Goal: Task Accomplishment & Management: Manage account settings

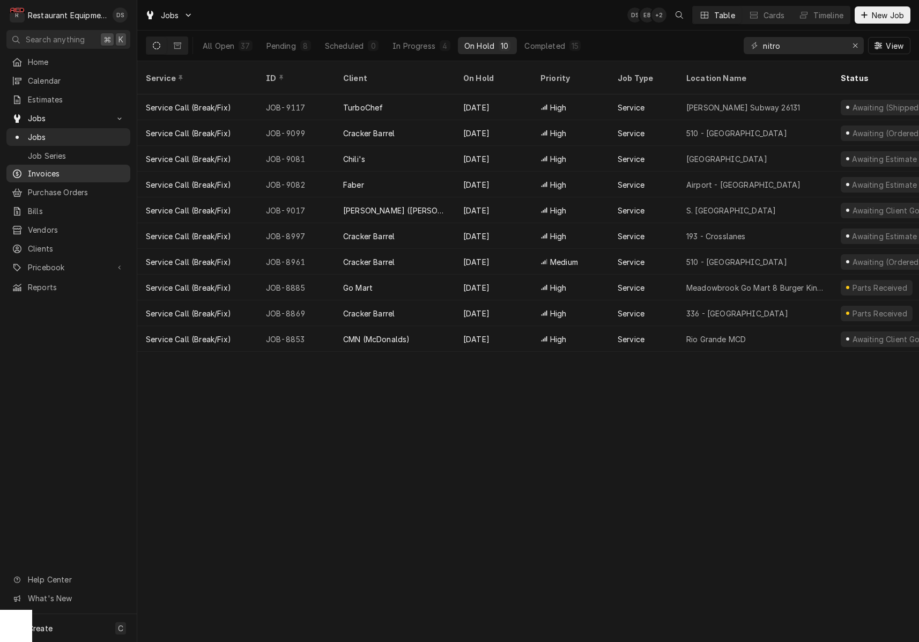
click at [52, 167] on div "Invoices" at bounding box center [69, 173] width 120 height 13
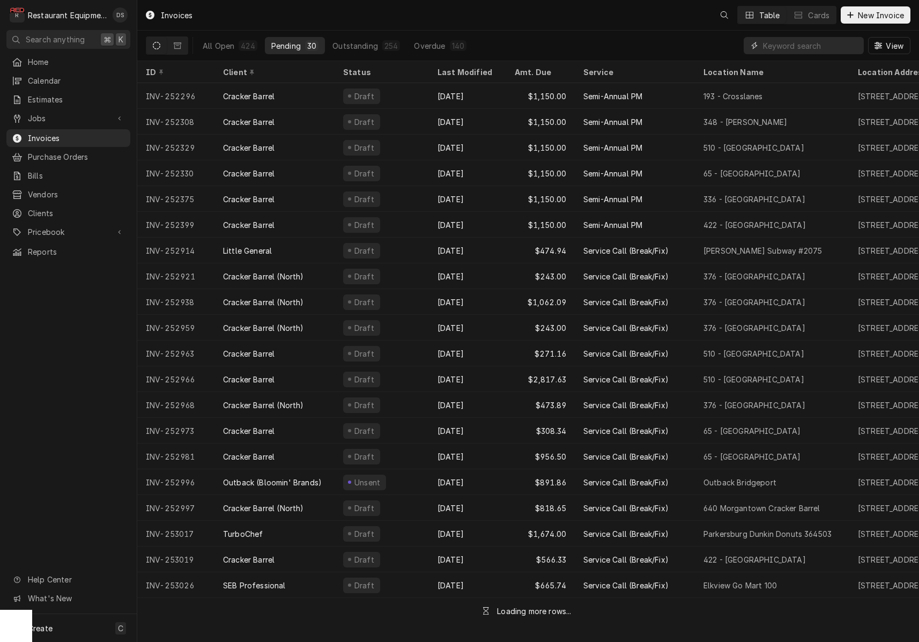
click at [828, 43] on input "Dynamic Content Wrapper" at bounding box center [810, 45] width 95 height 17
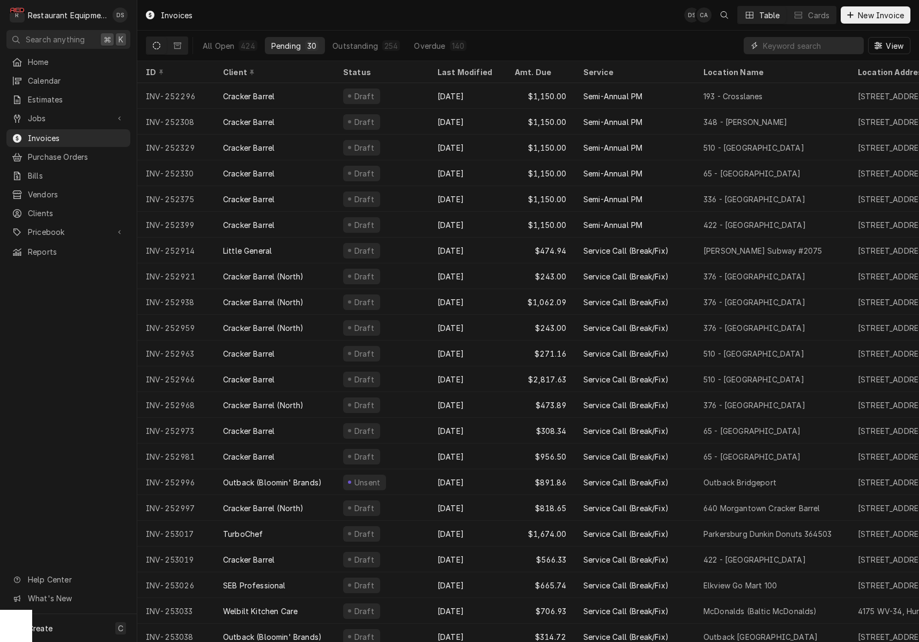
paste input "252659"
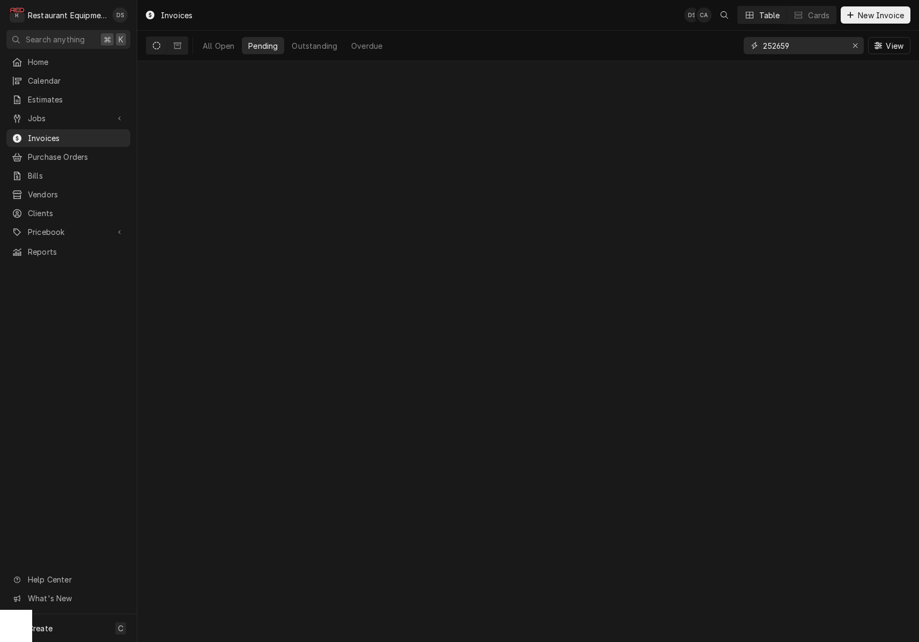
type input "252659"
click at [333, 44] on div "Outstanding" at bounding box center [345, 45] width 46 height 11
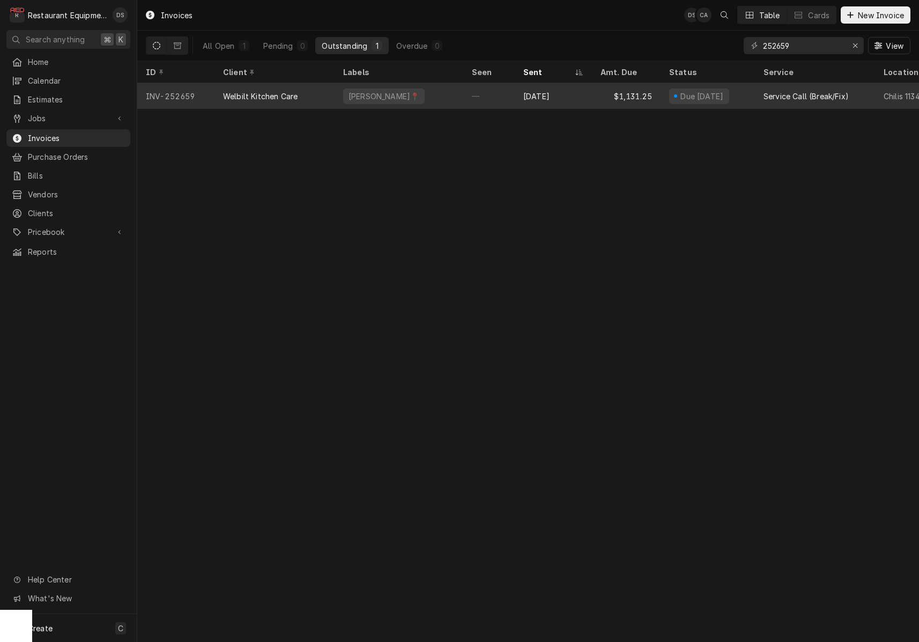
click at [453, 90] on div "[PERSON_NAME]📍" at bounding box center [399, 96] width 129 height 26
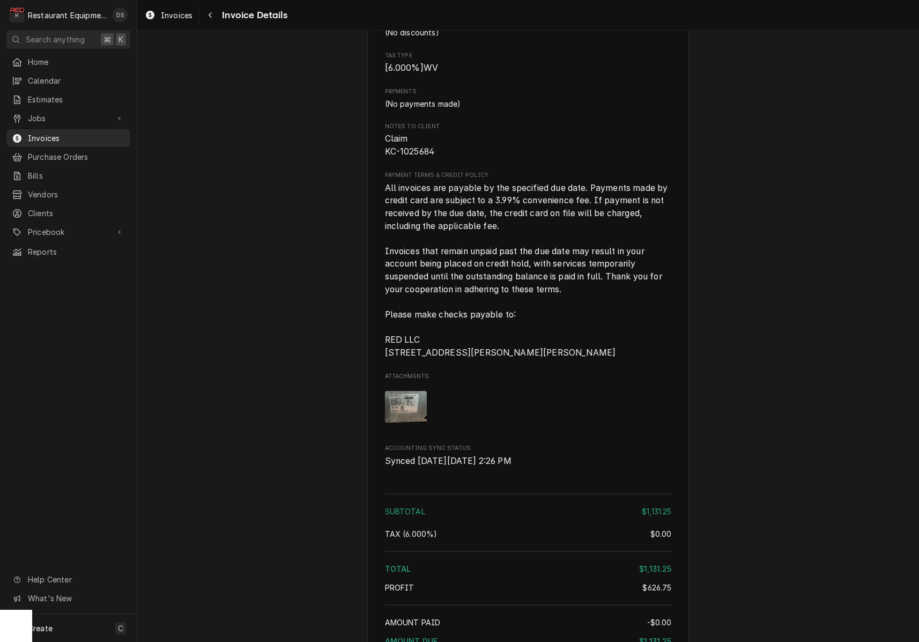
scroll to position [2026, 0]
drag, startPoint x: 439, startPoint y: 176, endPoint x: 386, endPoint y: 177, distance: 53.1
copy span "KC-1025684"
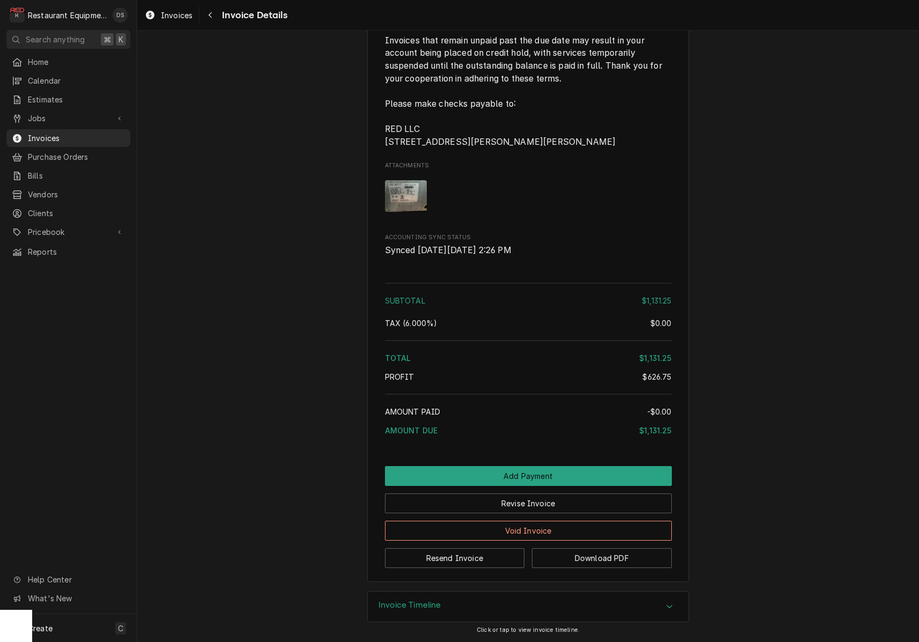
scroll to position [2267, 0]
click at [585, 510] on button "Revise Invoice" at bounding box center [528, 503] width 287 height 20
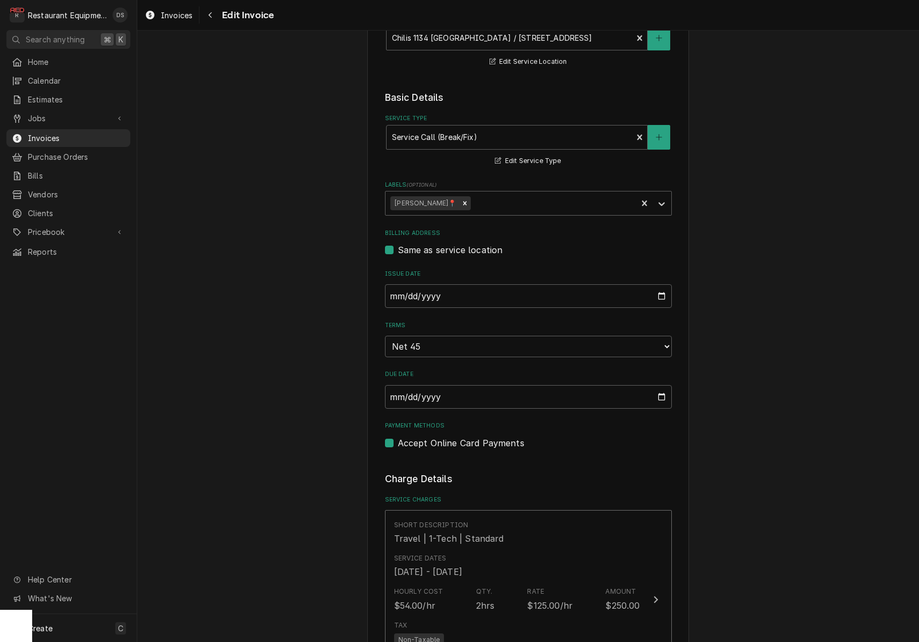
scroll to position [228, 0]
click at [447, 286] on input "2025-09-02" at bounding box center [528, 296] width 287 height 24
type input "2025-10-03"
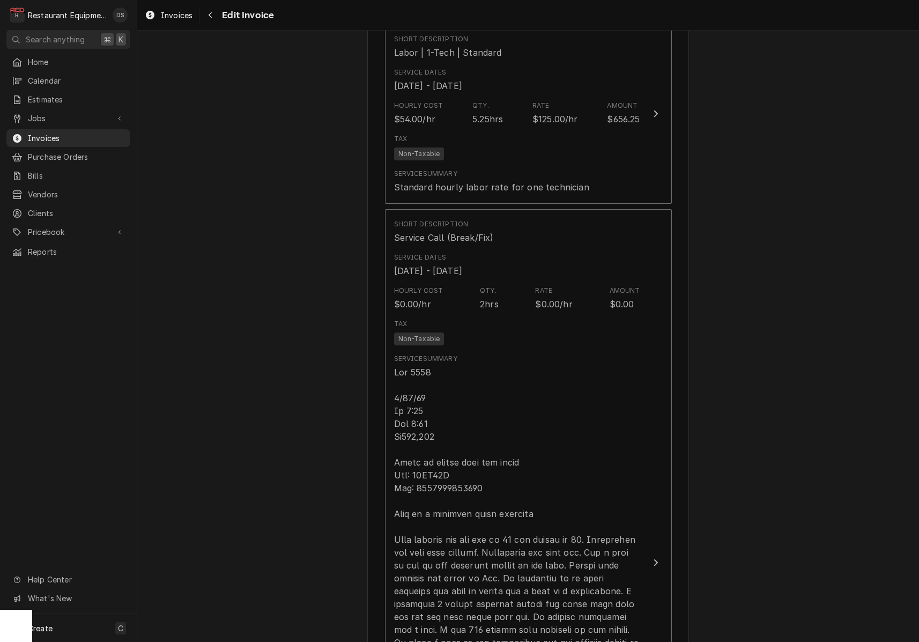
click at [730, 333] on div "Please provide the following information to create your invoice: Client Details…" at bounding box center [528, 612] width 782 height 2938
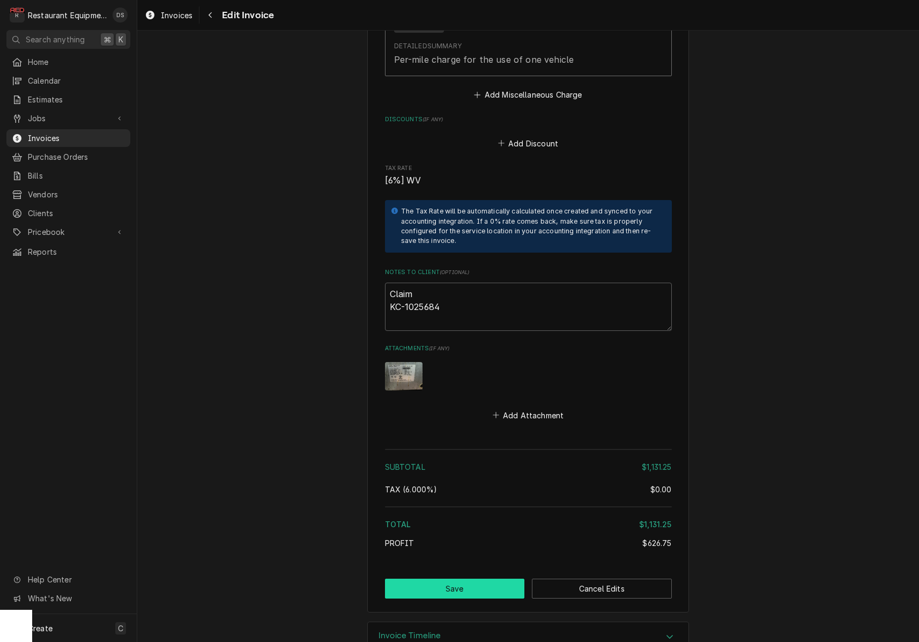
scroll to position [2357, 0]
click at [486, 579] on button "Save" at bounding box center [455, 589] width 140 height 20
type textarea "x"
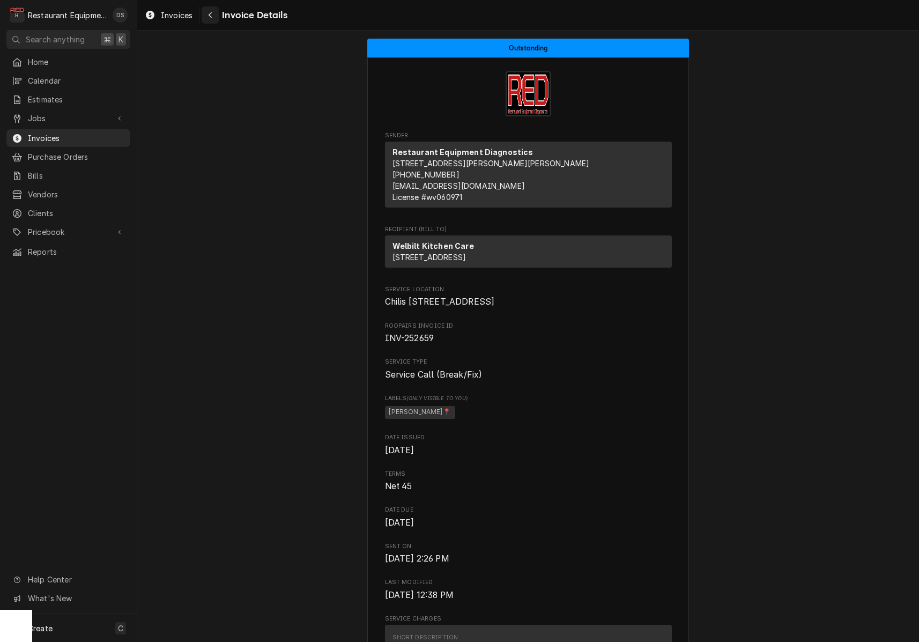
click at [211, 16] on icon "Navigate back" at bounding box center [210, 15] width 5 height 8
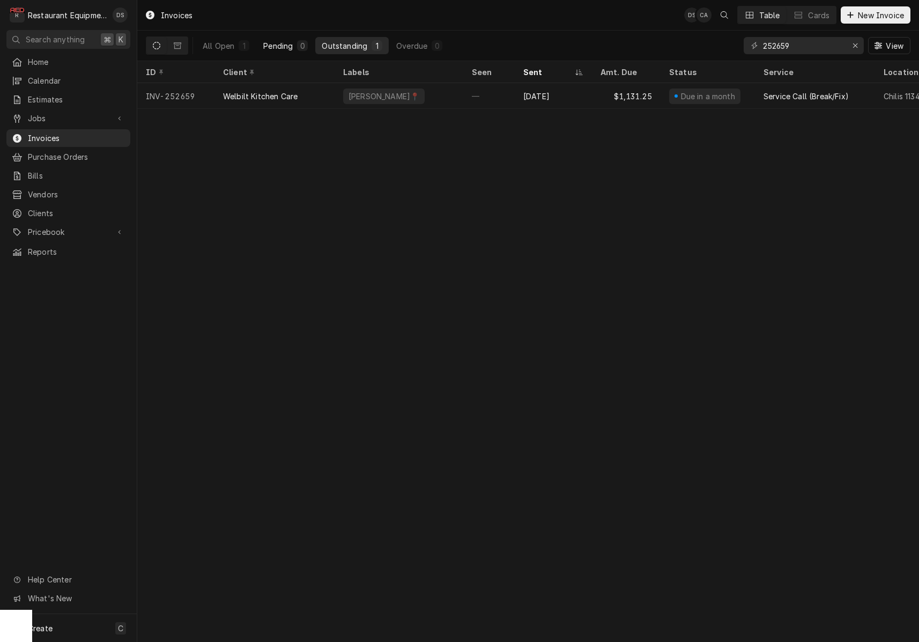
click at [287, 42] on div "Pending" at bounding box center [277, 45] width 29 height 11
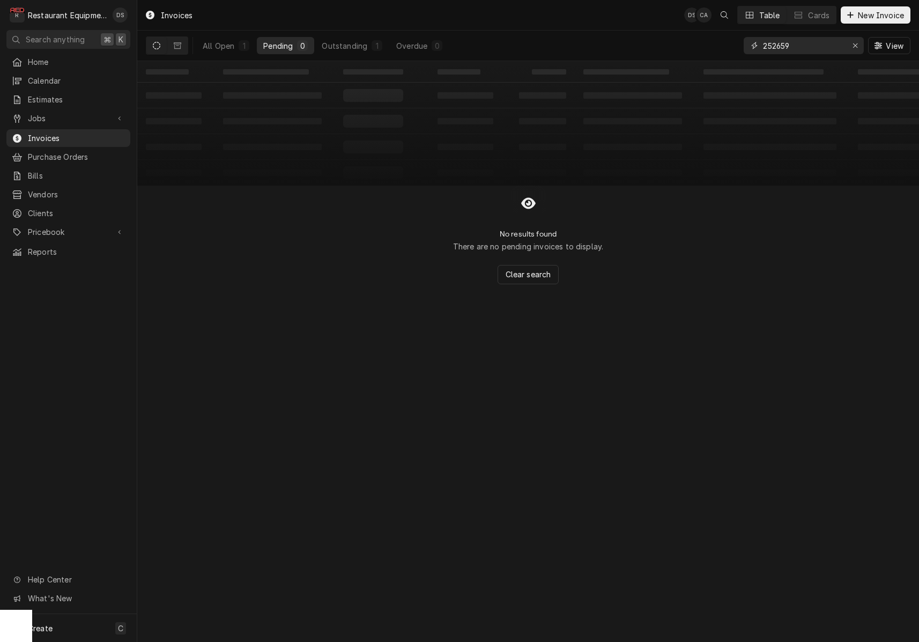
click at [852, 45] on div "Erase input" at bounding box center [855, 45] width 11 height 11
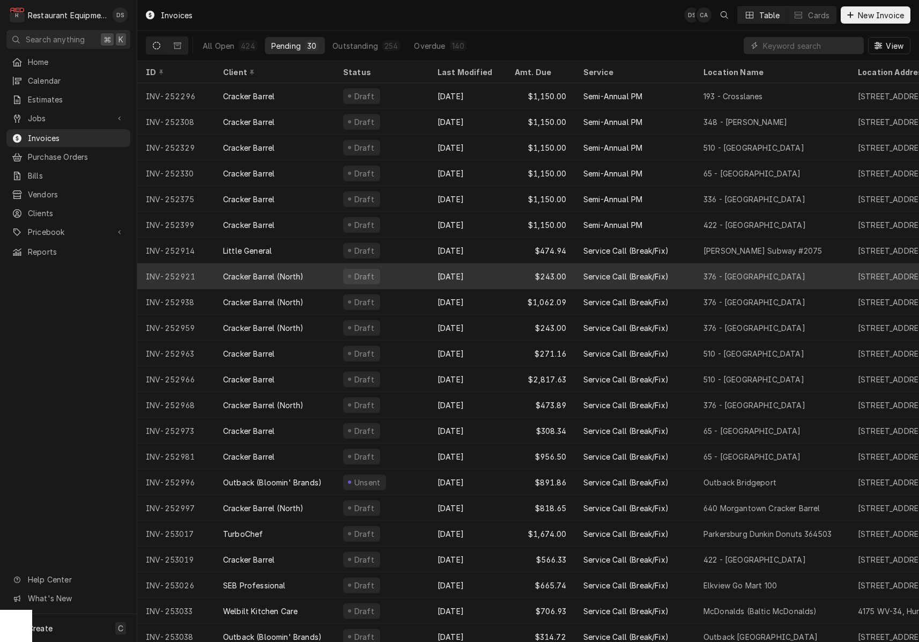
click at [306, 269] on div "Cracker Barrel (North)" at bounding box center [275, 276] width 120 height 26
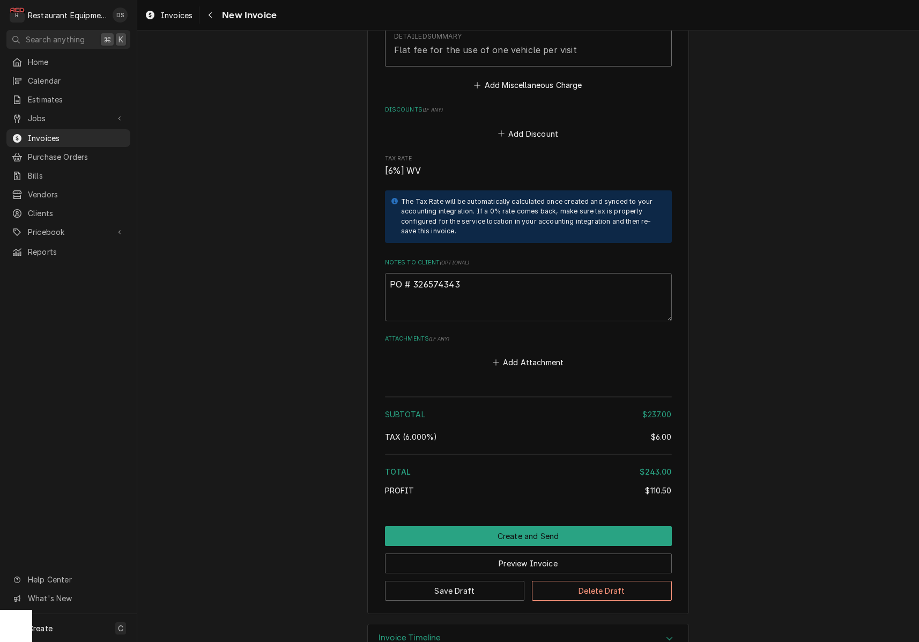
scroll to position [2031, 0]
drag, startPoint x: 471, startPoint y: 254, endPoint x: 413, endPoint y: 254, distance: 57.9
click at [412, 274] on textarea "PO # 326574343" at bounding box center [528, 298] width 287 height 48
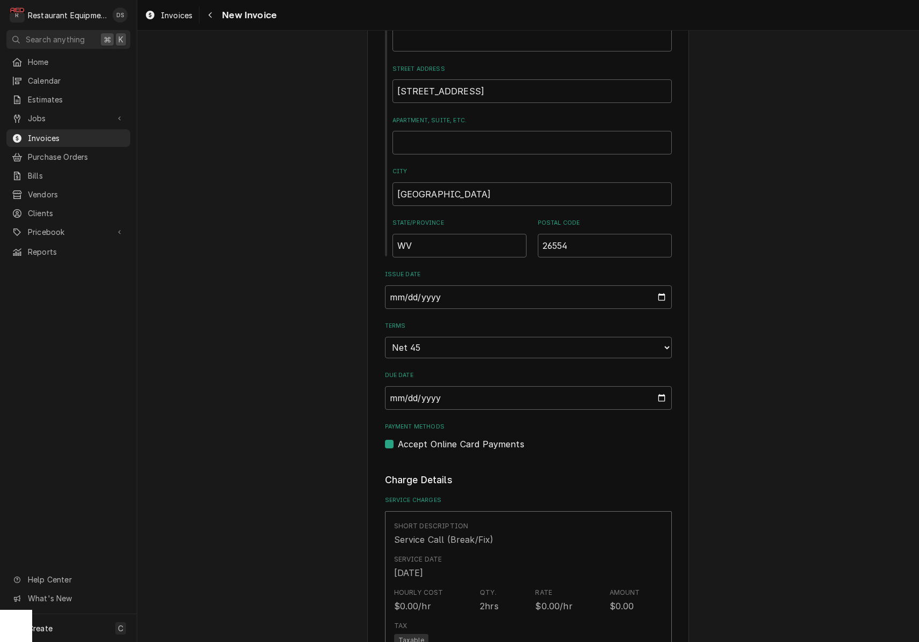
scroll to position [475, 0]
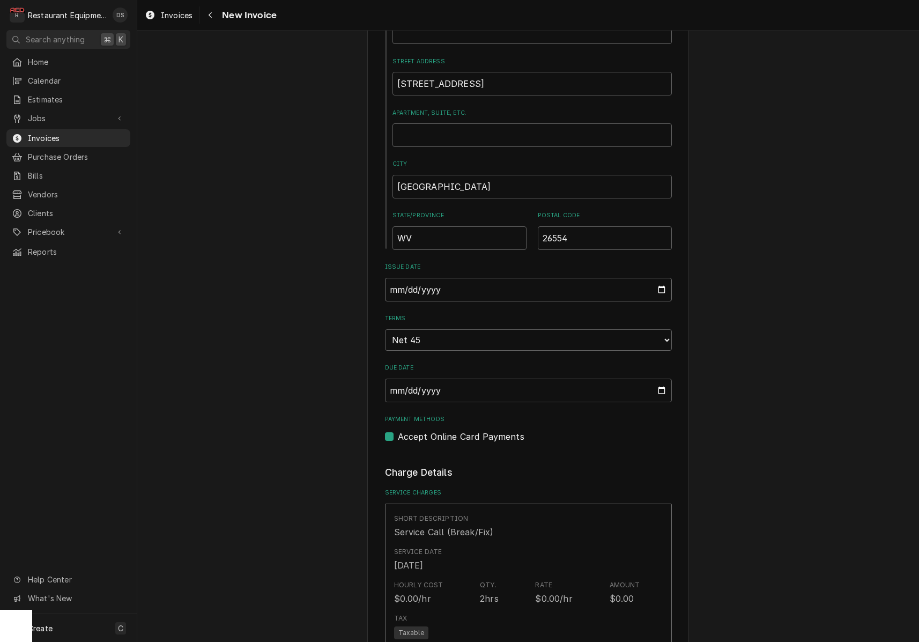
click at [430, 289] on input "2025-09-24" at bounding box center [528, 290] width 287 height 24
type input "2025-10-06"
drag, startPoint x: 681, startPoint y: 331, endPoint x: 689, endPoint y: 333, distance: 7.7
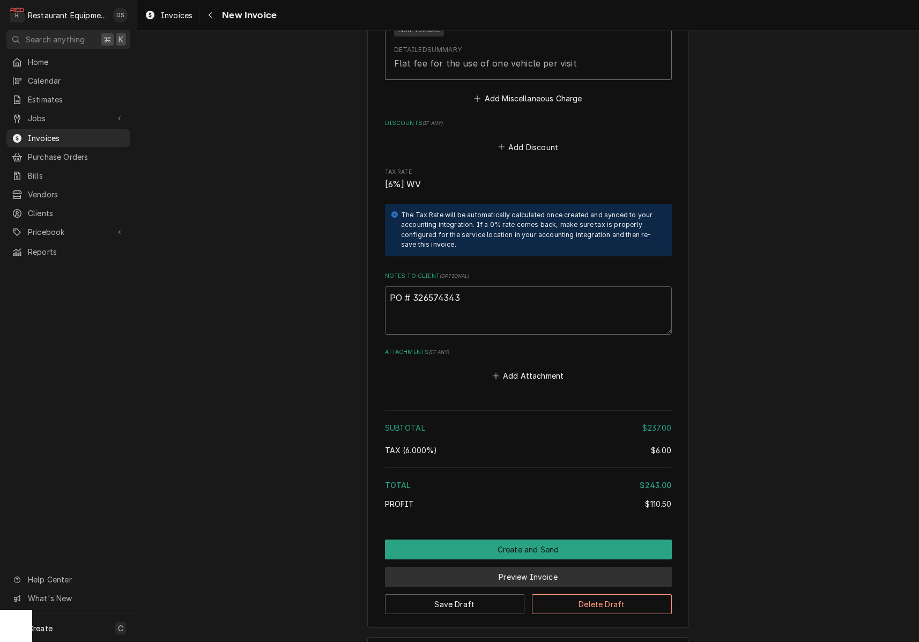
click at [531, 567] on button "Preview Invoice" at bounding box center [528, 577] width 287 height 20
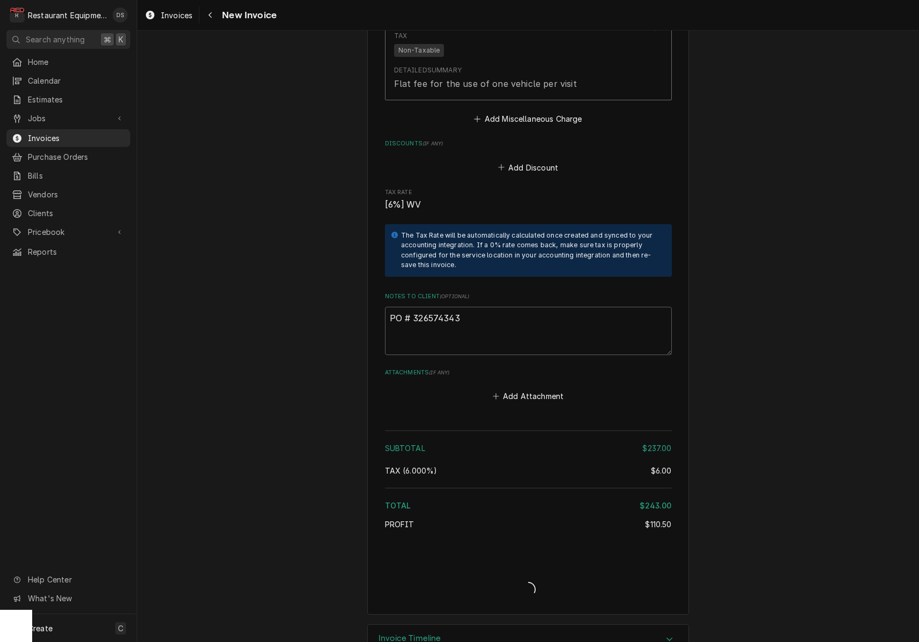
type textarea "x"
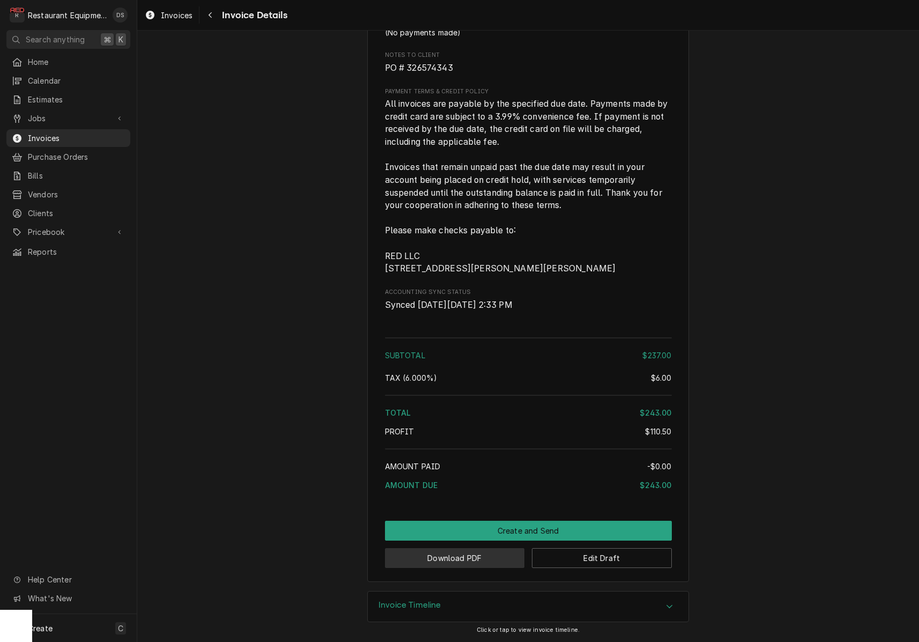
scroll to position [1, 0]
click at [468, 552] on button "Download PDF" at bounding box center [455, 558] width 140 height 20
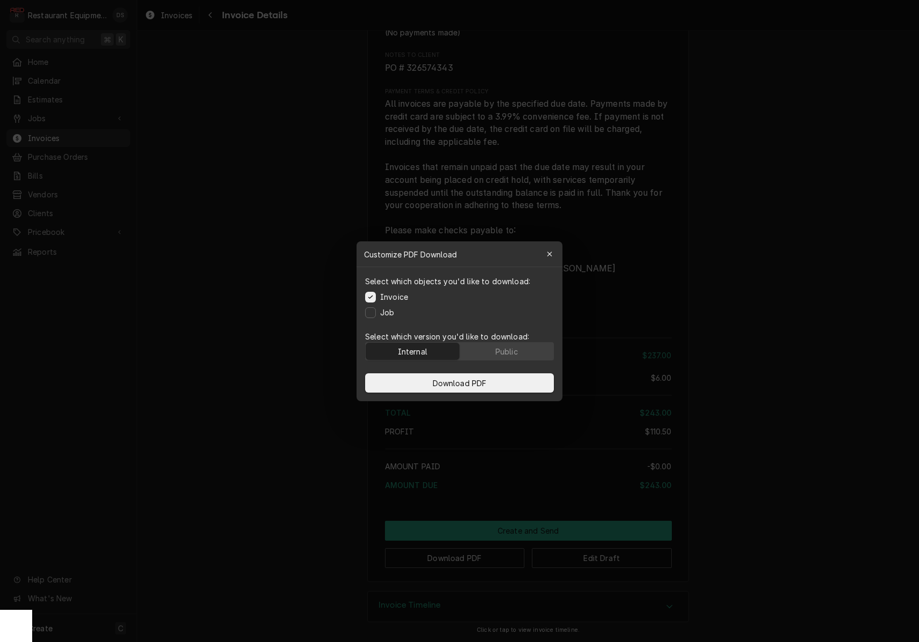
drag, startPoint x: 508, startPoint y: 348, endPoint x: 503, endPoint y: 359, distance: 13.0
click at [508, 349] on div "Public" at bounding box center [507, 350] width 23 height 11
click at [493, 378] on button "Download PDF" at bounding box center [459, 382] width 189 height 19
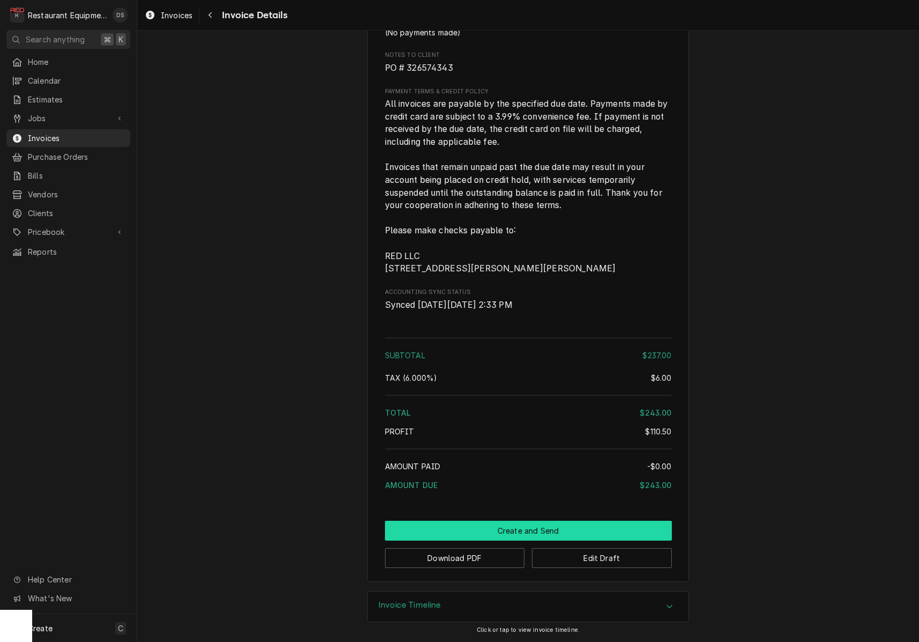
click at [532, 527] on button "Create and Send" at bounding box center [528, 531] width 287 height 20
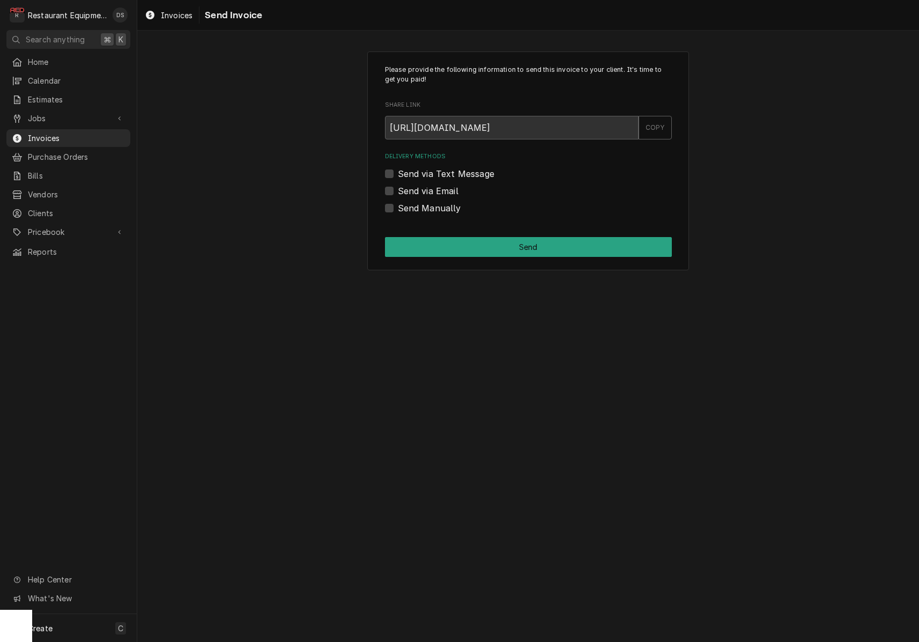
click at [398, 208] on label "Send Manually" at bounding box center [429, 208] width 63 height 13
click at [398, 208] on input "Send Manually" at bounding box center [541, 214] width 287 height 24
checkbox input "true"
click at [518, 245] on button "Send" at bounding box center [528, 247] width 287 height 20
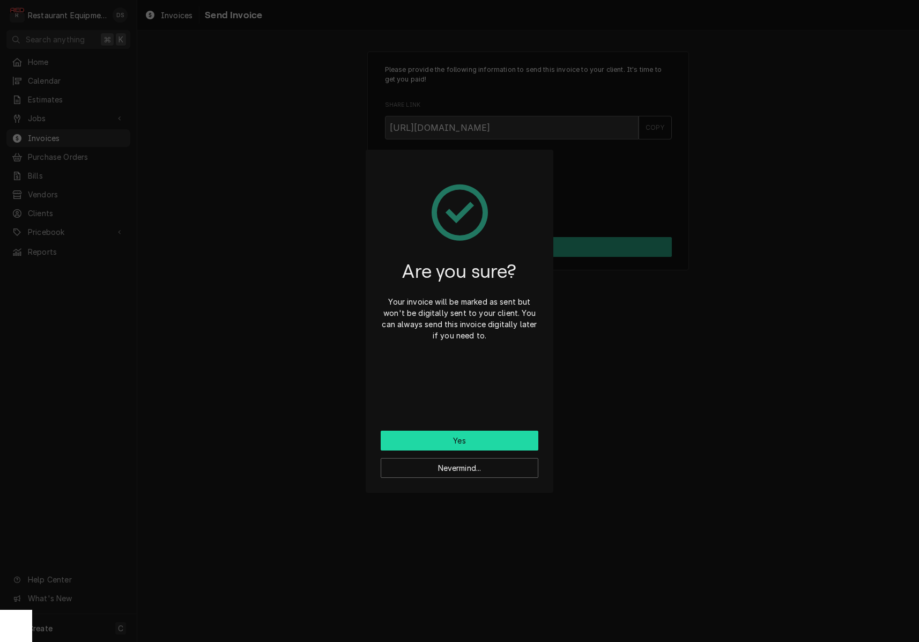
click at [490, 436] on button "Yes" at bounding box center [460, 441] width 158 height 20
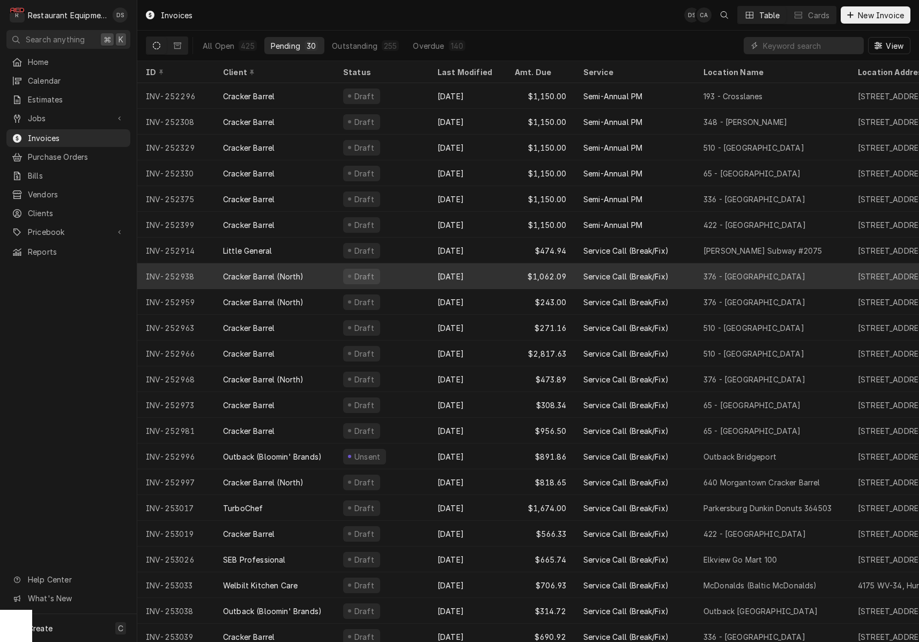
click at [297, 271] on div "Cracker Barrel (North)" at bounding box center [263, 276] width 81 height 11
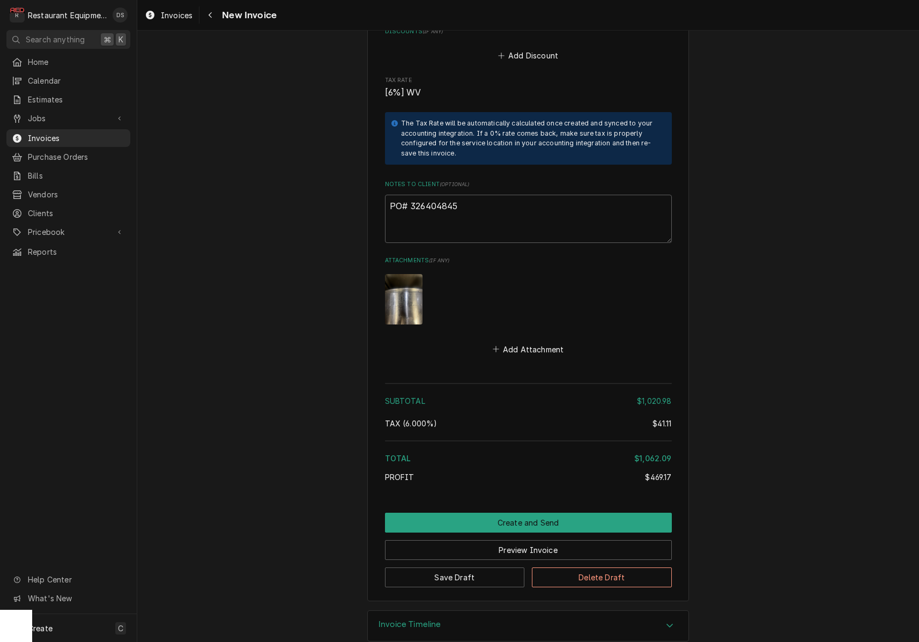
scroll to position [2950, 0]
drag, startPoint x: 466, startPoint y: 190, endPoint x: 409, endPoint y: 188, distance: 56.9
click at [409, 195] on textarea "PO# 326404845" at bounding box center [528, 219] width 287 height 48
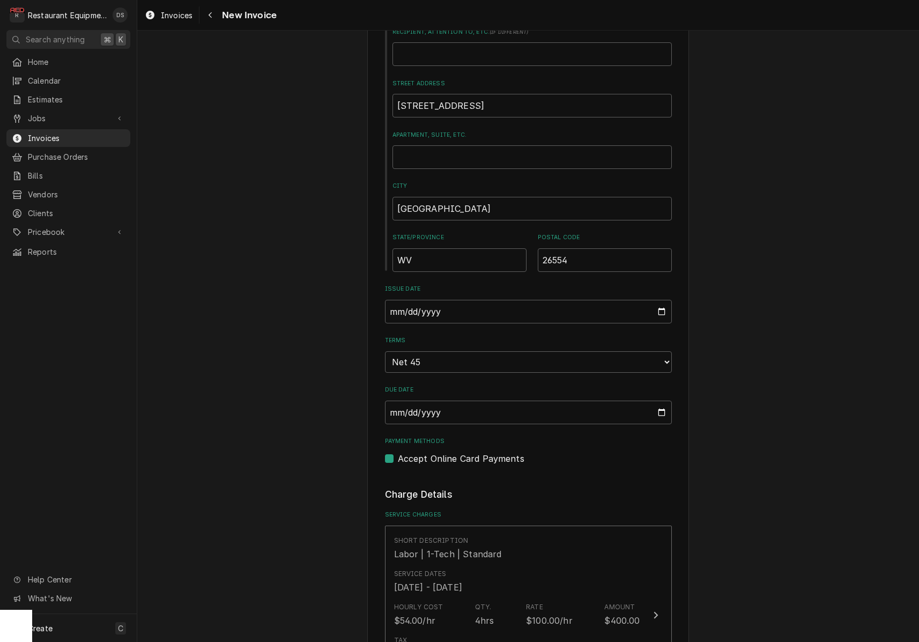
scroll to position [438, 0]
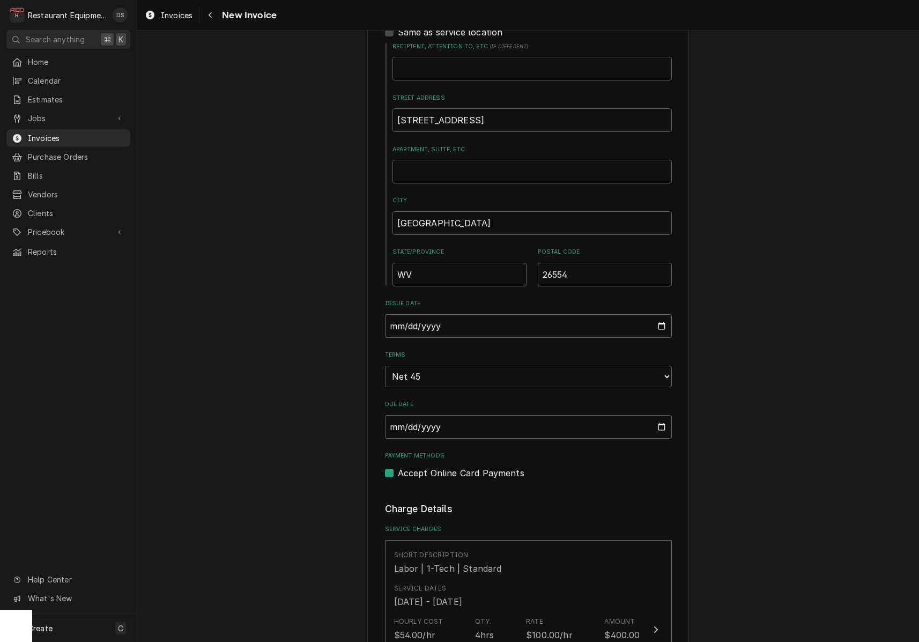
click at [433, 319] on input "2025-09-25" at bounding box center [528, 326] width 287 height 24
type input "2025-09-30"
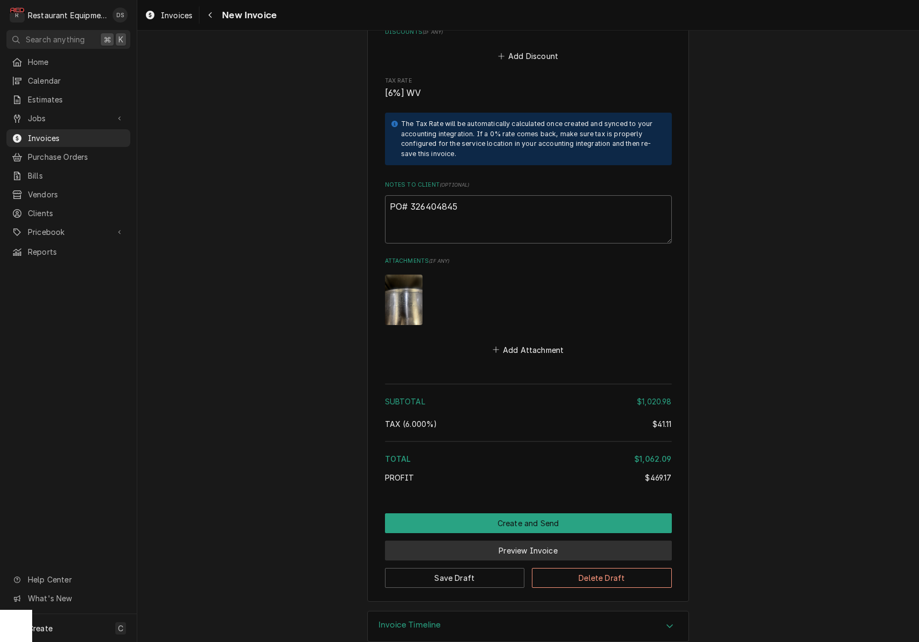
click at [536, 541] on button "Preview Invoice" at bounding box center [528, 551] width 287 height 20
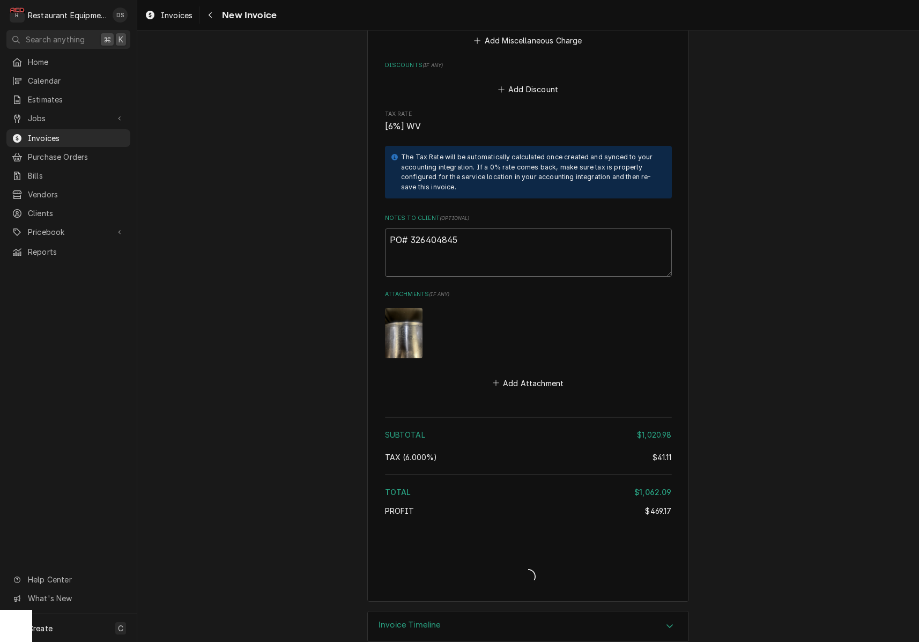
type textarea "x"
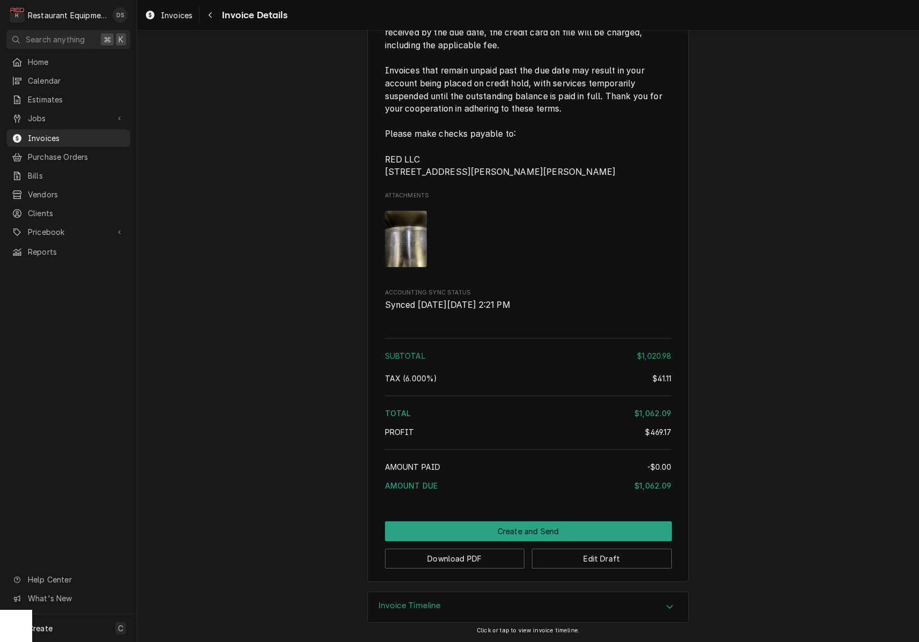
scroll to position [2476, 0]
click at [431, 558] on button "Download PDF" at bounding box center [455, 559] width 140 height 20
click at [431, 558] on body "R Restaurant Equipment Diagnostics DS Search anything ⌘ K Home Calendar Estimat…" at bounding box center [459, 321] width 919 height 642
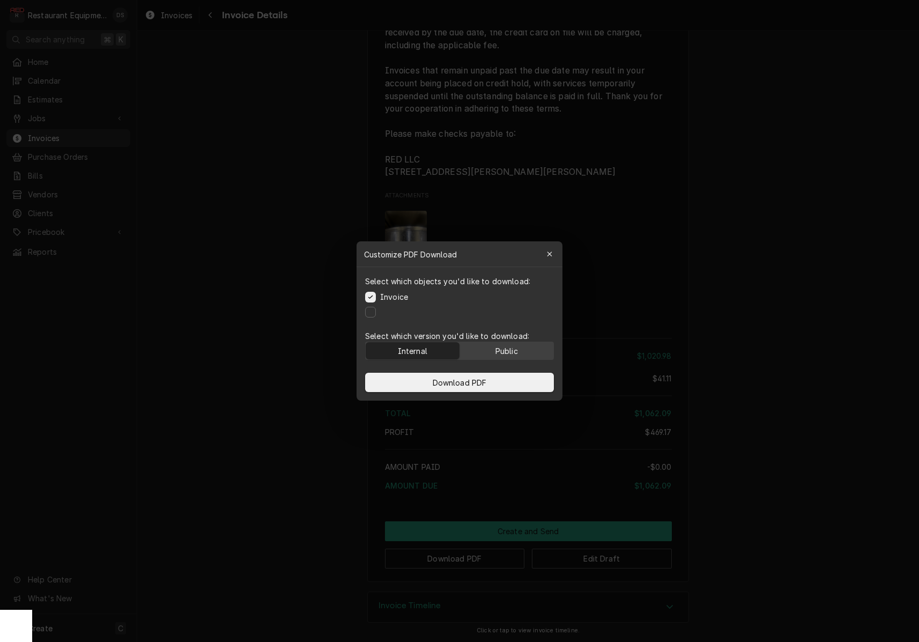
click at [503, 354] on div "Public" at bounding box center [507, 350] width 23 height 11
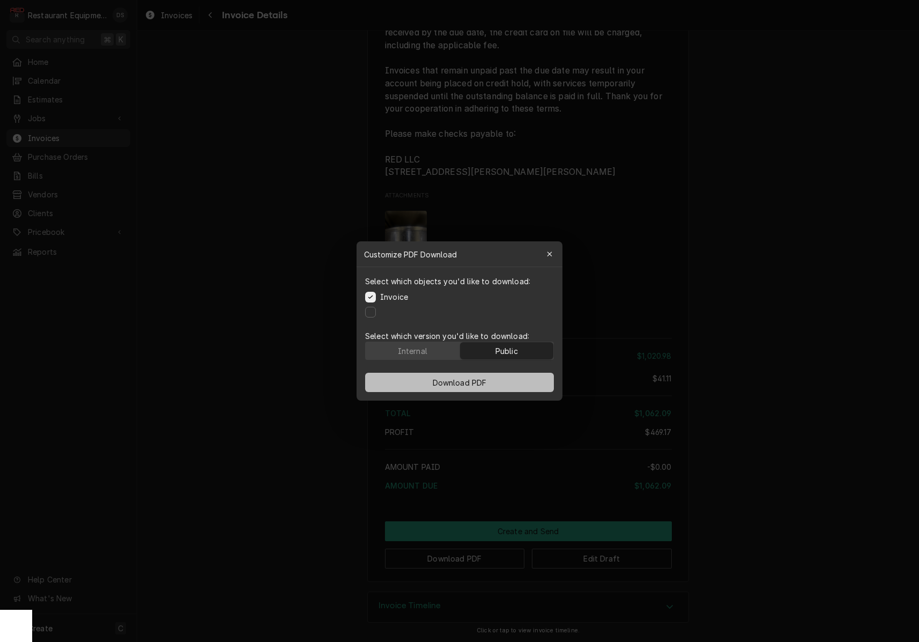
click at [503, 380] on button "Download PDF" at bounding box center [459, 382] width 189 height 19
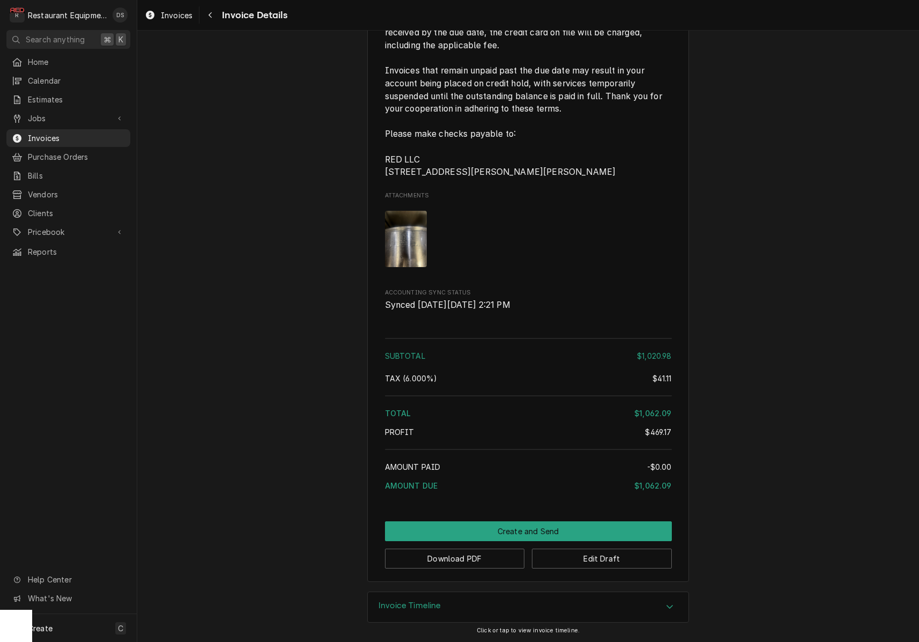
click at [567, 526] on button "Create and Send" at bounding box center [528, 531] width 287 height 20
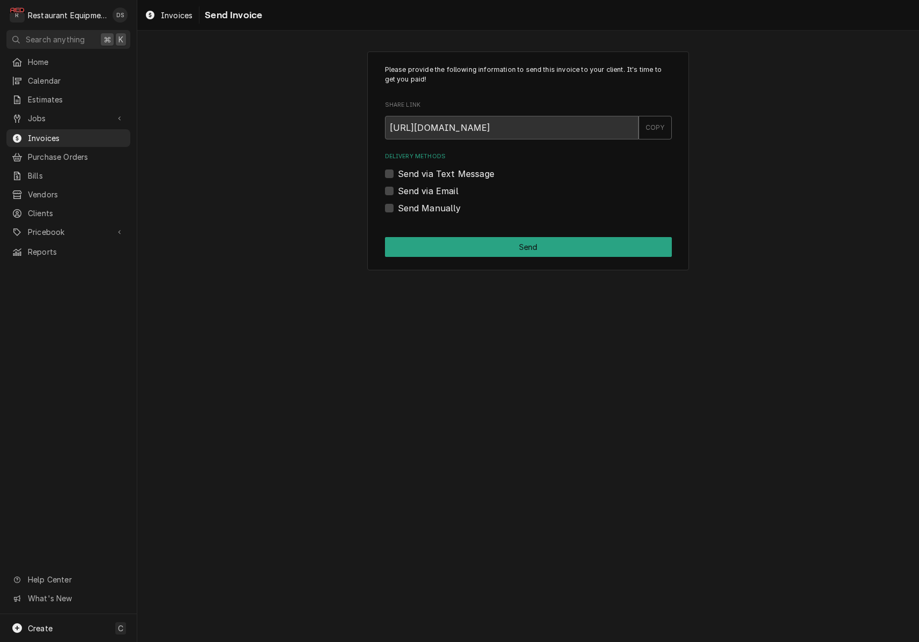
scroll to position [0, 1]
click at [398, 207] on label "Send Manually" at bounding box center [429, 208] width 63 height 13
click at [398, 207] on input "Send Manually" at bounding box center [541, 214] width 287 height 24
checkbox input "true"
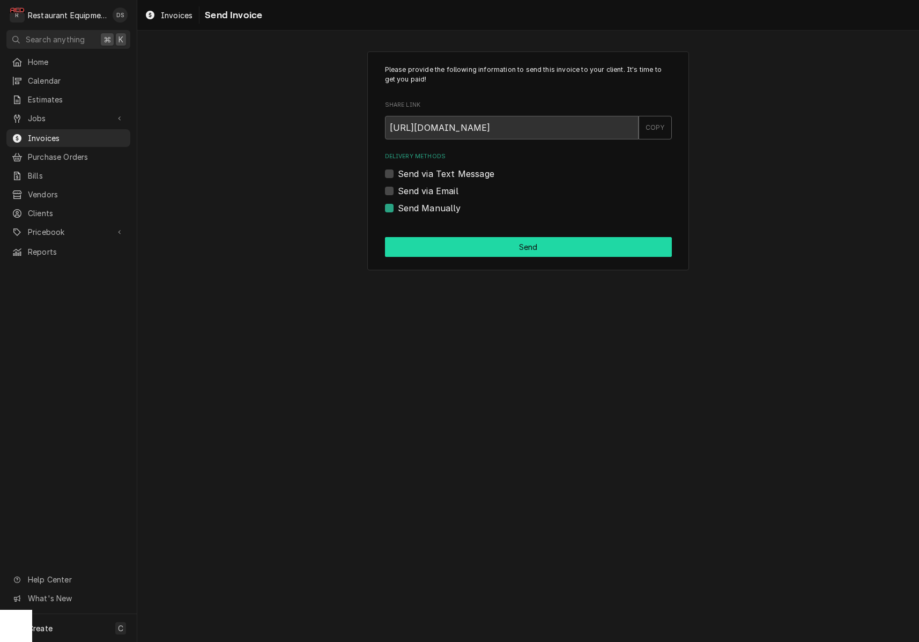
scroll to position [0, 0]
drag, startPoint x: 505, startPoint y: 252, endPoint x: 503, endPoint y: 267, distance: 14.6
click at [505, 252] on button "Send" at bounding box center [528, 247] width 287 height 20
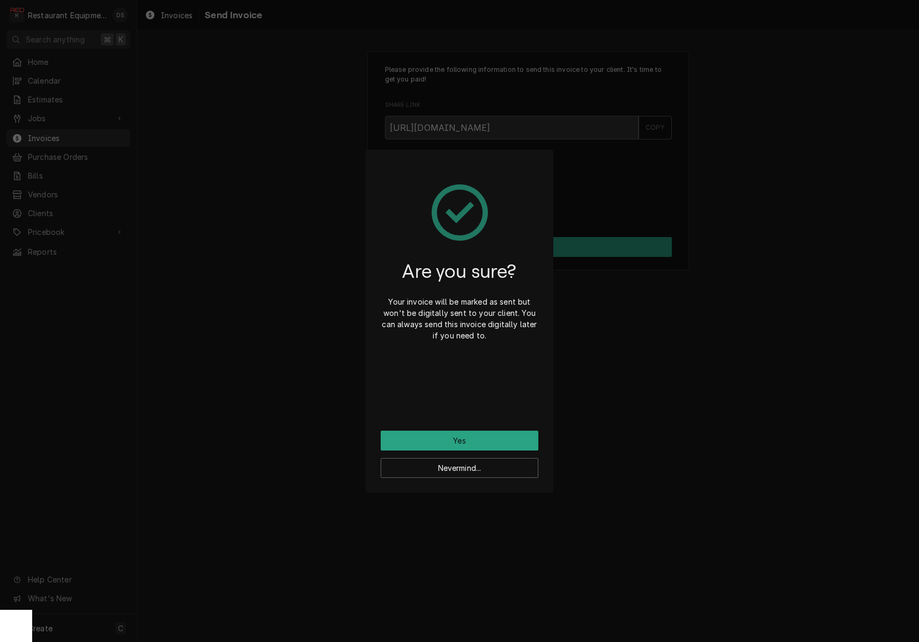
click at [495, 440] on button "Yes" at bounding box center [460, 441] width 158 height 20
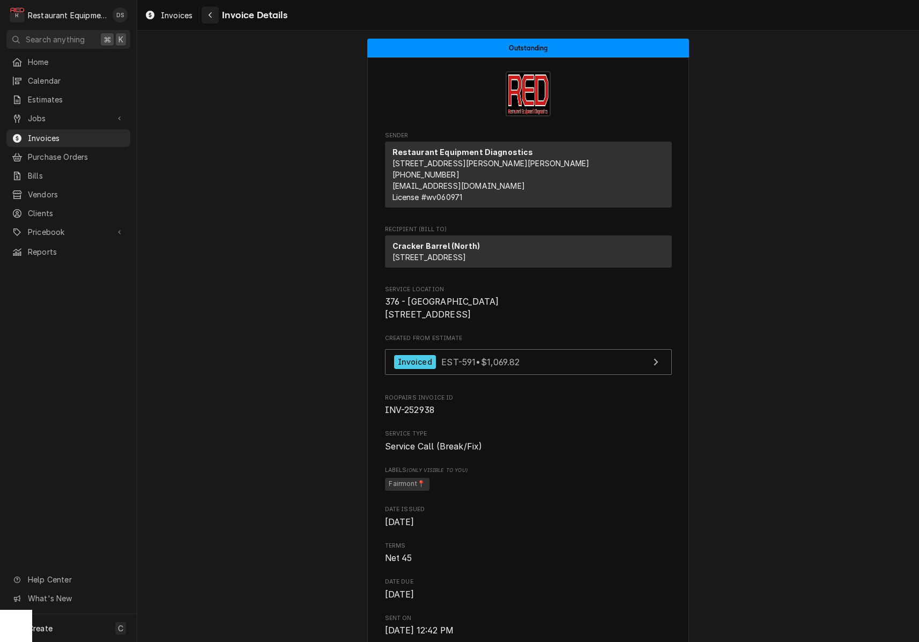
click at [204, 10] on button "Navigate back" at bounding box center [210, 14] width 17 height 17
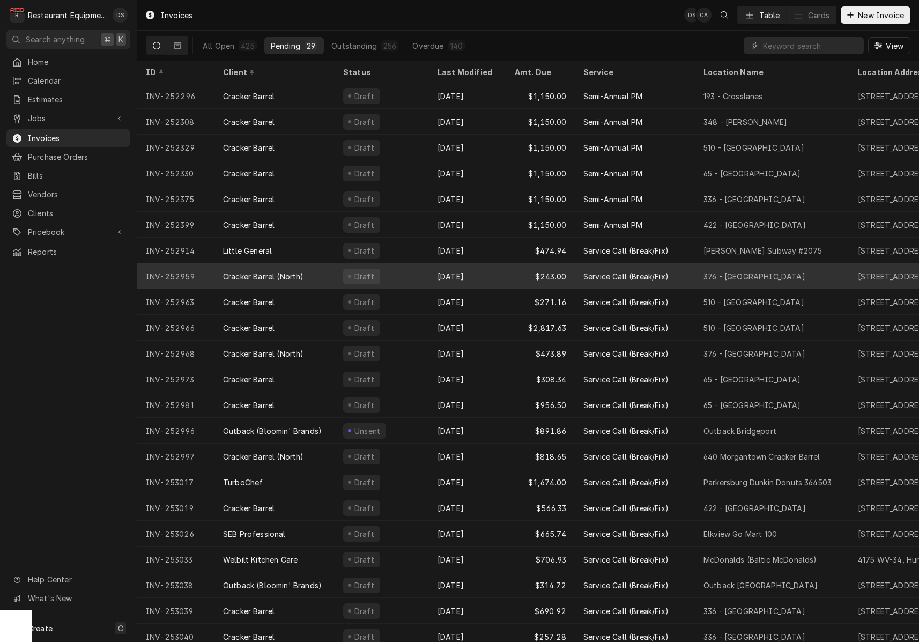
click at [483, 276] on div "Sep 29" at bounding box center [467, 276] width 77 height 26
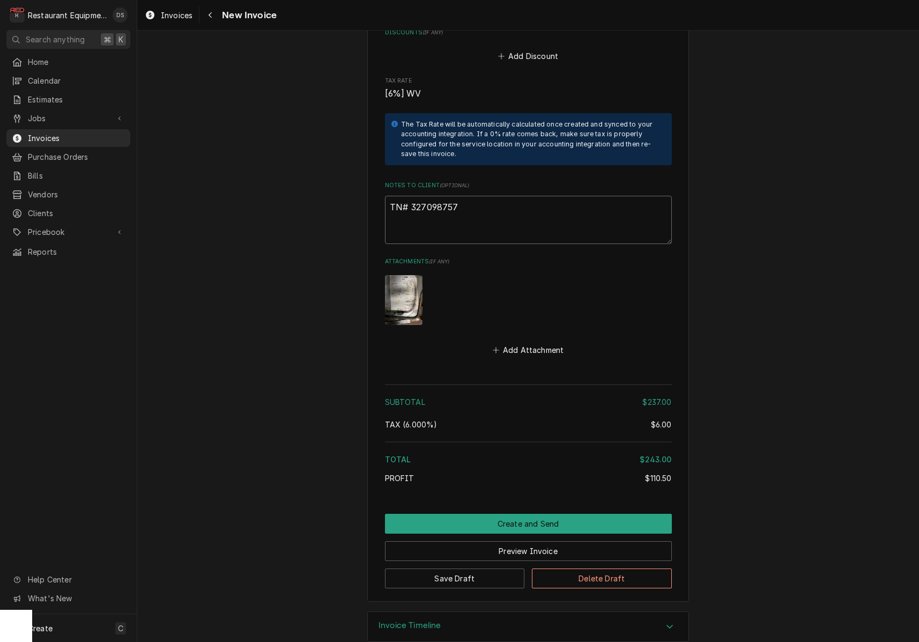
drag, startPoint x: 452, startPoint y: 187, endPoint x: 425, endPoint y: 188, distance: 27.4
click at [410, 196] on textarea "TN# 327098757" at bounding box center [528, 220] width 287 height 48
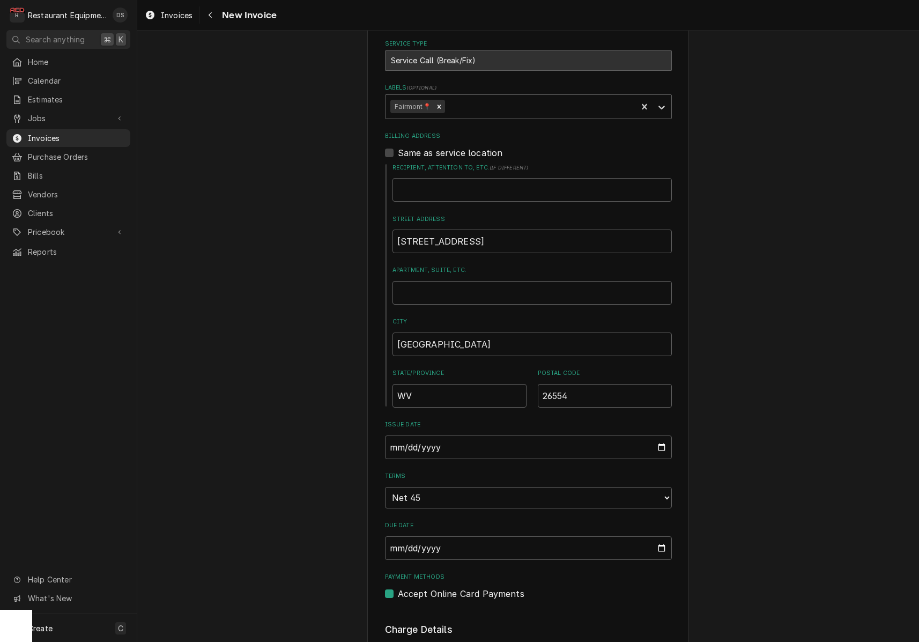
scroll to position [370, 0]
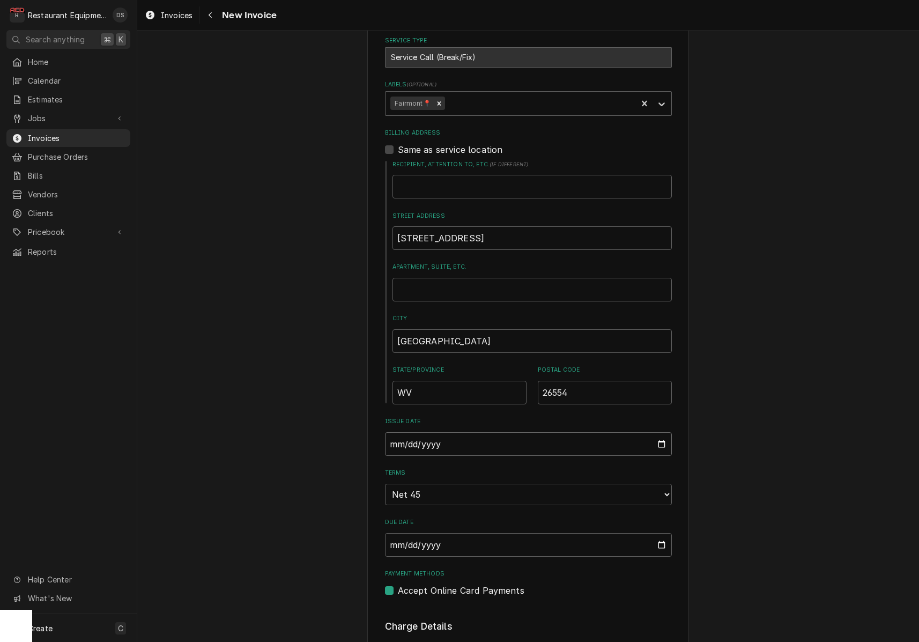
click at [439, 441] on input "2025-09-29" at bounding box center [528, 444] width 287 height 24
type input "2025-09-30"
drag, startPoint x: 842, startPoint y: 426, endPoint x: 745, endPoint y: 405, distance: 98.8
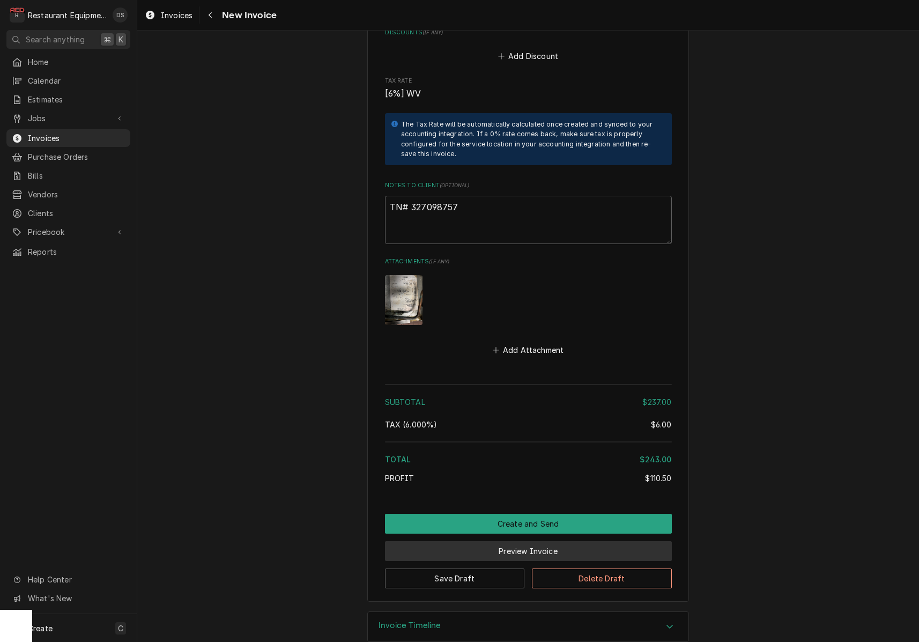
click at [525, 541] on button "Preview Invoice" at bounding box center [528, 551] width 287 height 20
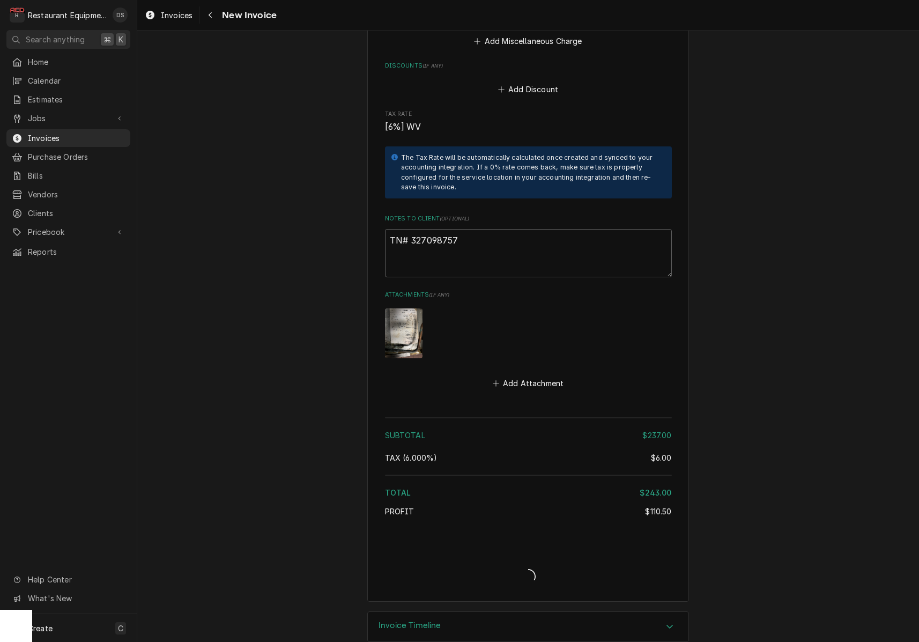
type textarea "x"
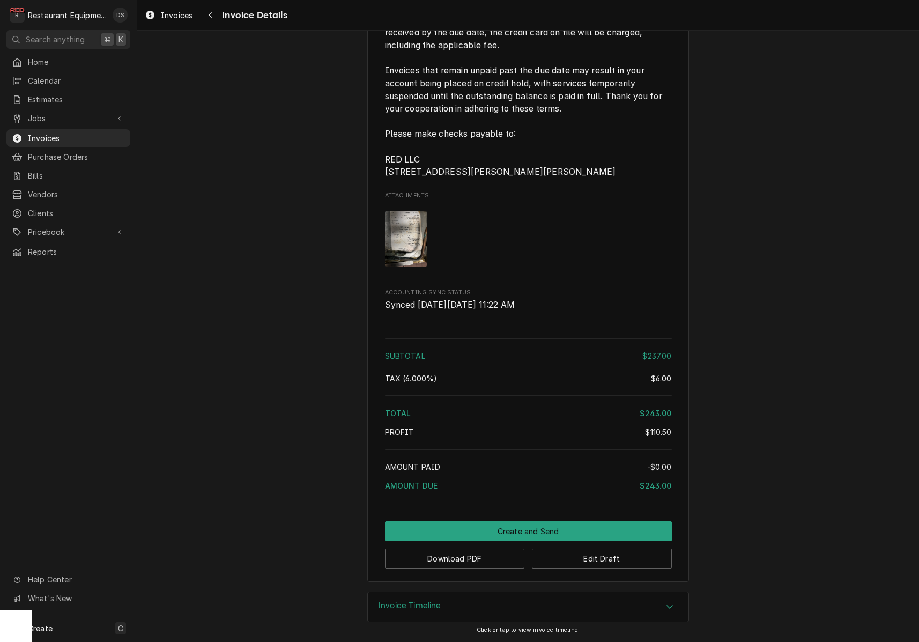
scroll to position [1703, 0]
click at [451, 558] on button "Download PDF" at bounding box center [455, 559] width 140 height 20
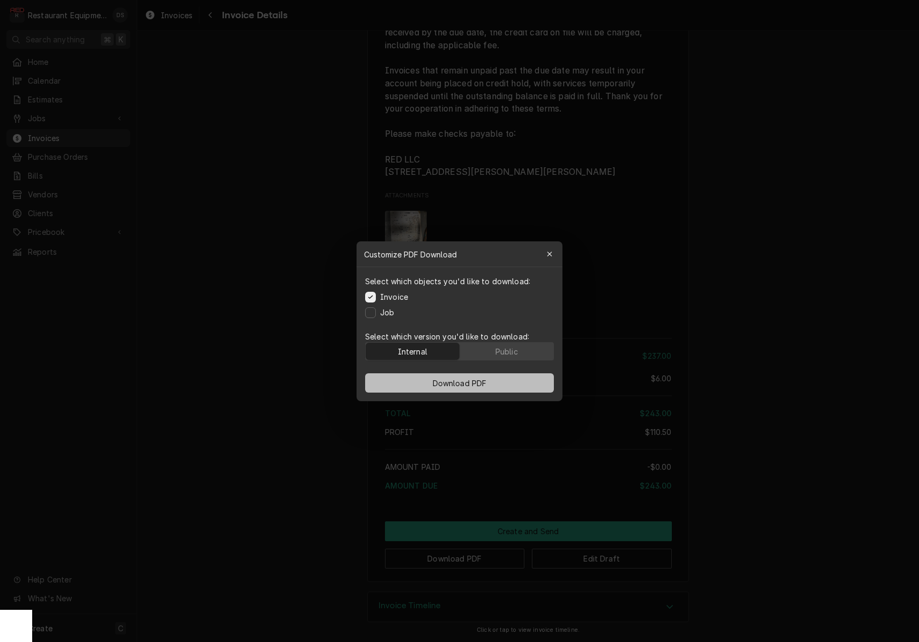
drag, startPoint x: 508, startPoint y: 353, endPoint x: 503, endPoint y: 377, distance: 24.1
click at [508, 353] on div "Public" at bounding box center [507, 350] width 23 height 11
click at [499, 383] on button "Download PDF" at bounding box center [459, 382] width 189 height 19
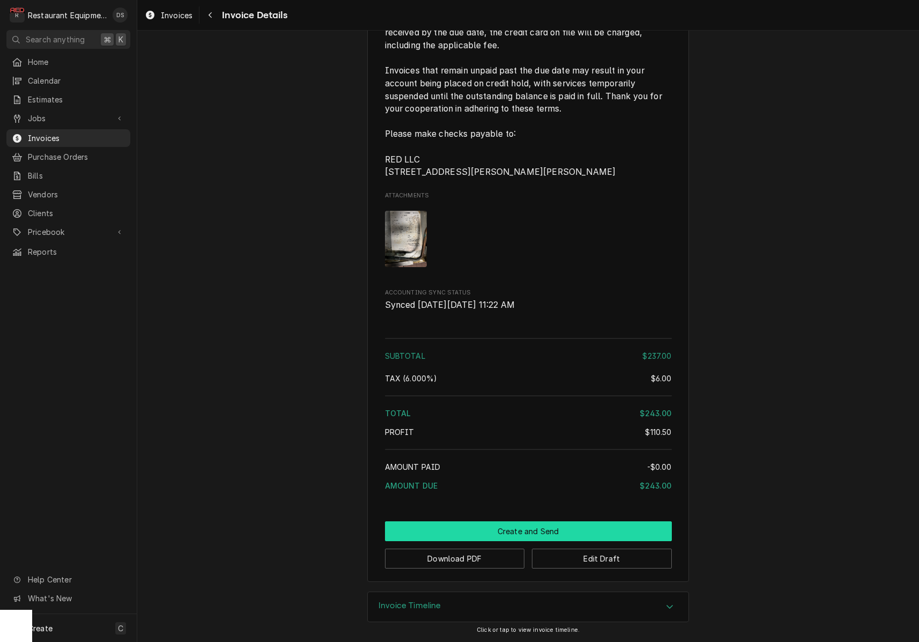
click at [496, 527] on button "Create and Send" at bounding box center [528, 531] width 287 height 20
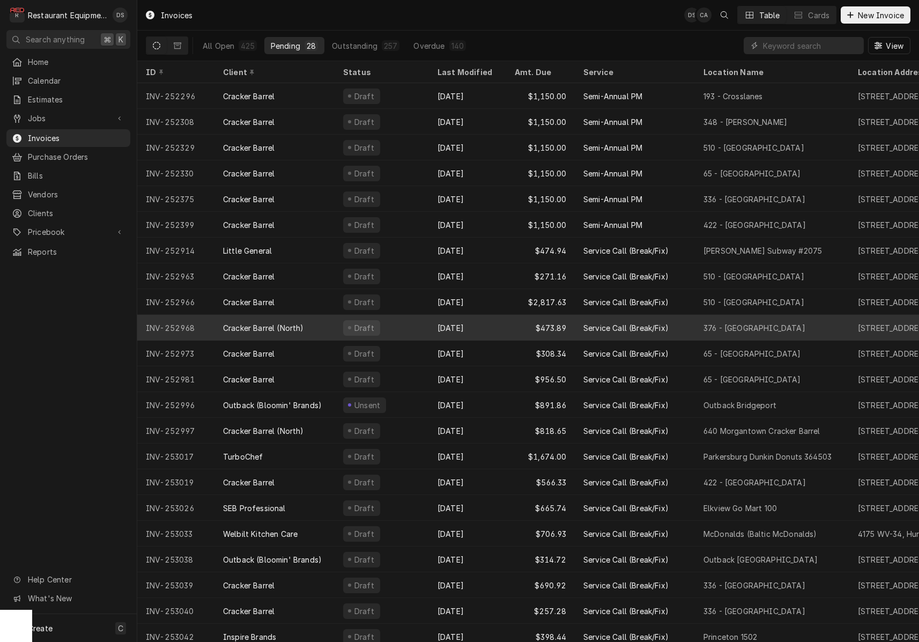
click at [521, 328] on div "$473.89" at bounding box center [540, 328] width 69 height 26
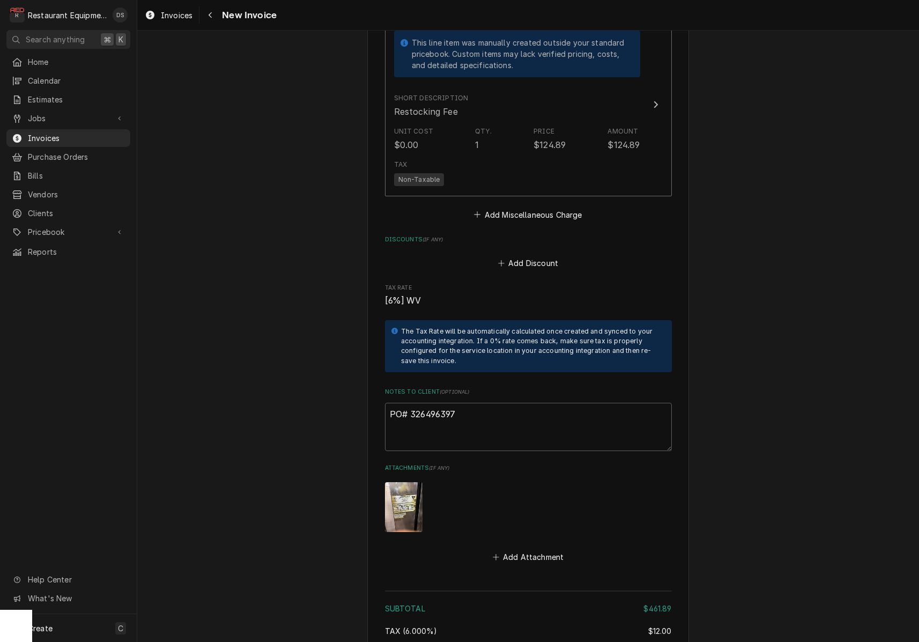
scroll to position [2327, 0]
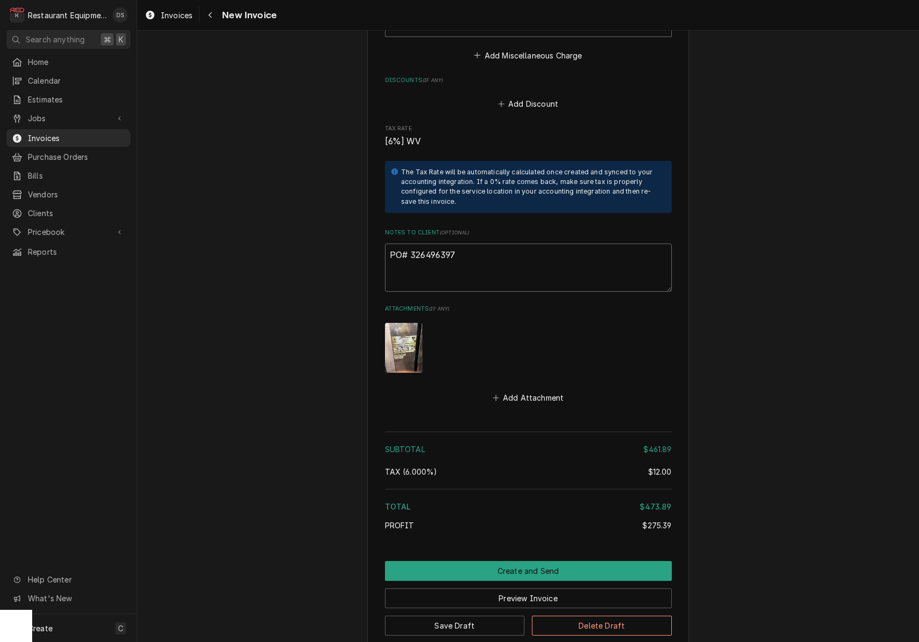
drag, startPoint x: 475, startPoint y: 232, endPoint x: 467, endPoint y: 227, distance: 9.8
click at [470, 244] on textarea "PO# 326496397" at bounding box center [528, 268] width 287 height 48
drag, startPoint x: 451, startPoint y: 224, endPoint x: 410, endPoint y: 224, distance: 40.8
click at [410, 244] on textarea "PO# 326496397" at bounding box center [528, 268] width 287 height 48
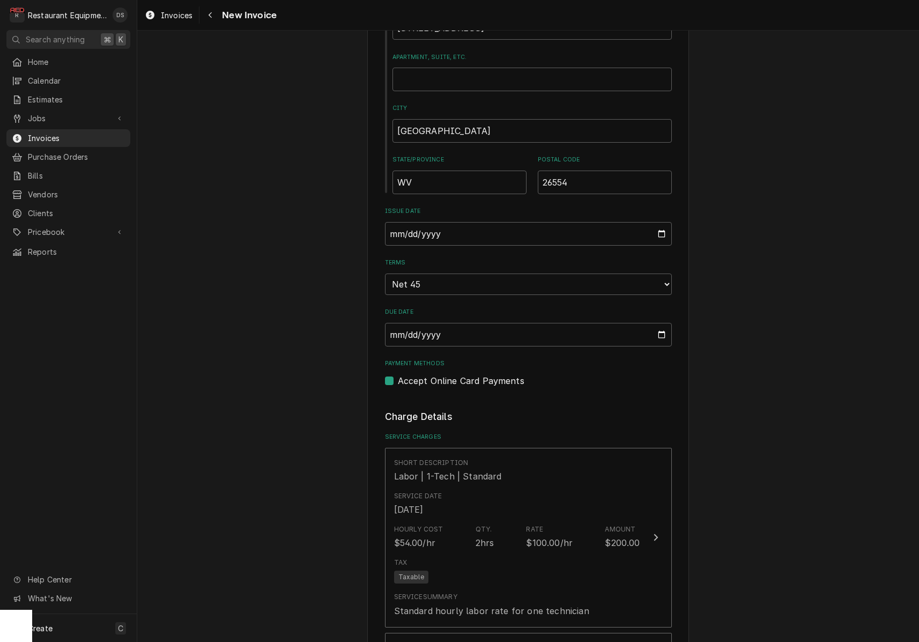
scroll to position [485, 0]
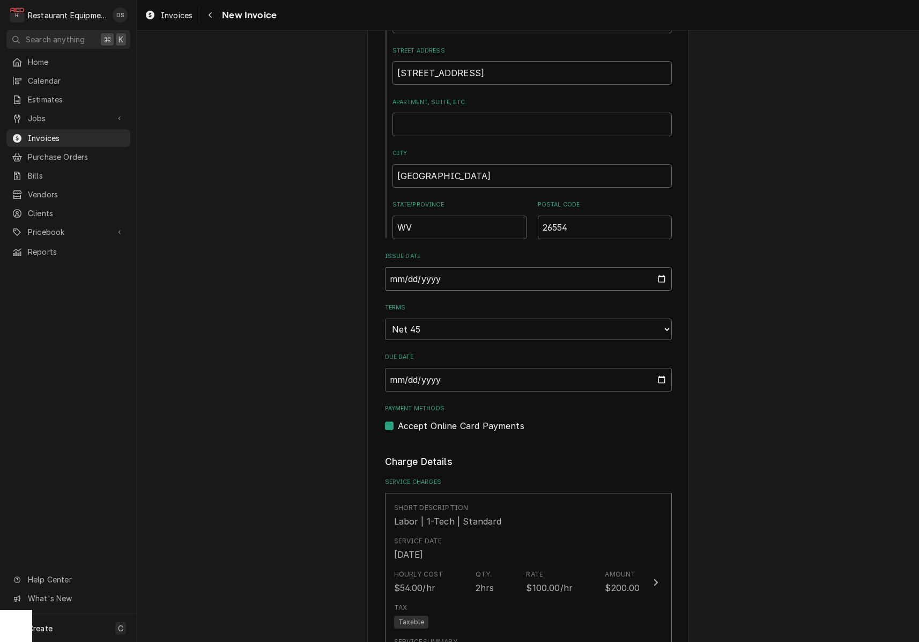
click at [442, 276] on input "2025-09-29" at bounding box center [528, 279] width 287 height 24
click at [439, 276] on input "2025-09-29" at bounding box center [528, 279] width 287 height 24
type input "2025-09-30"
drag, startPoint x: 832, startPoint y: 387, endPoint x: 755, endPoint y: 413, distance: 80.9
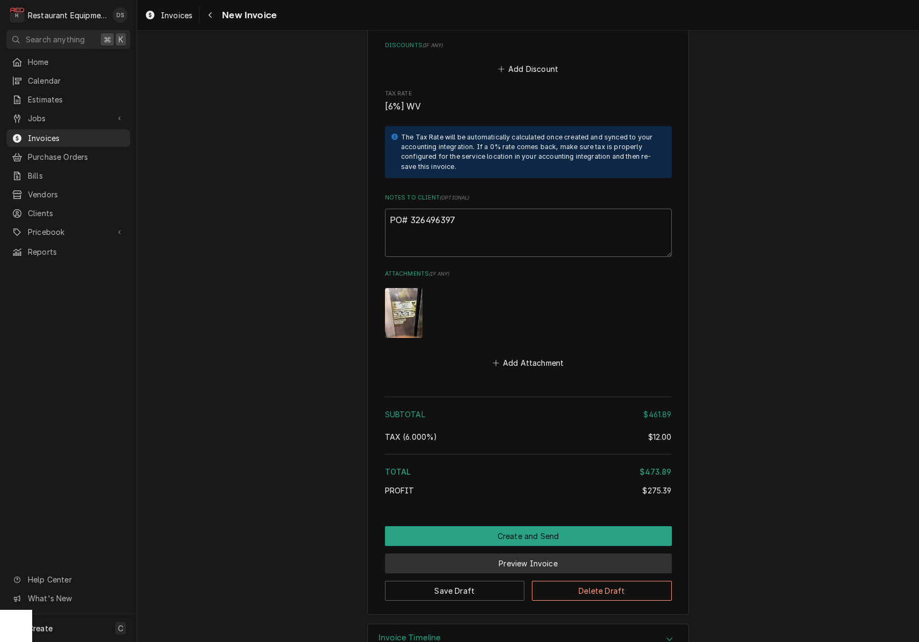
click at [526, 554] on button "Preview Invoice" at bounding box center [528, 564] width 287 height 20
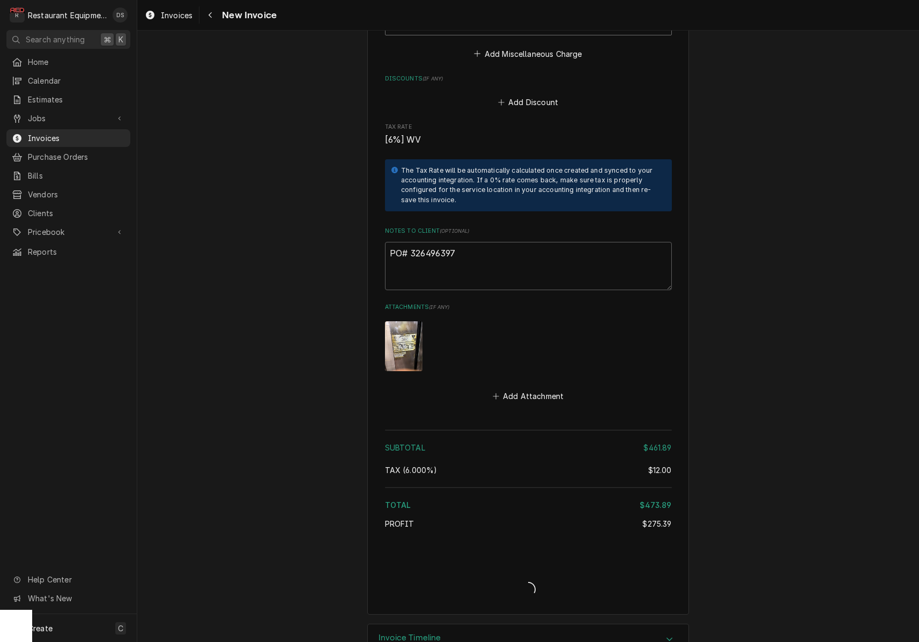
type textarea "x"
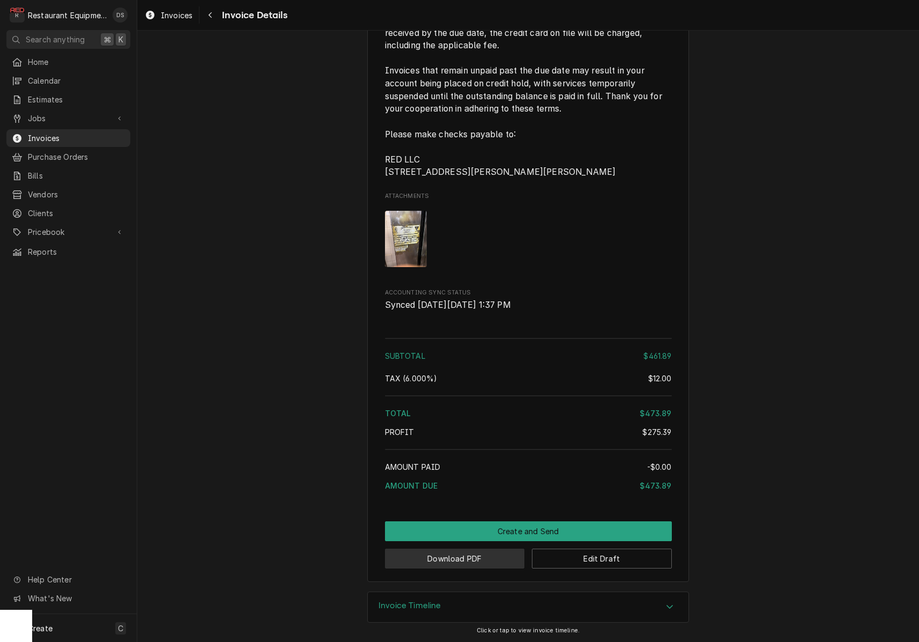
click at [454, 562] on button "Download PDF" at bounding box center [455, 559] width 140 height 20
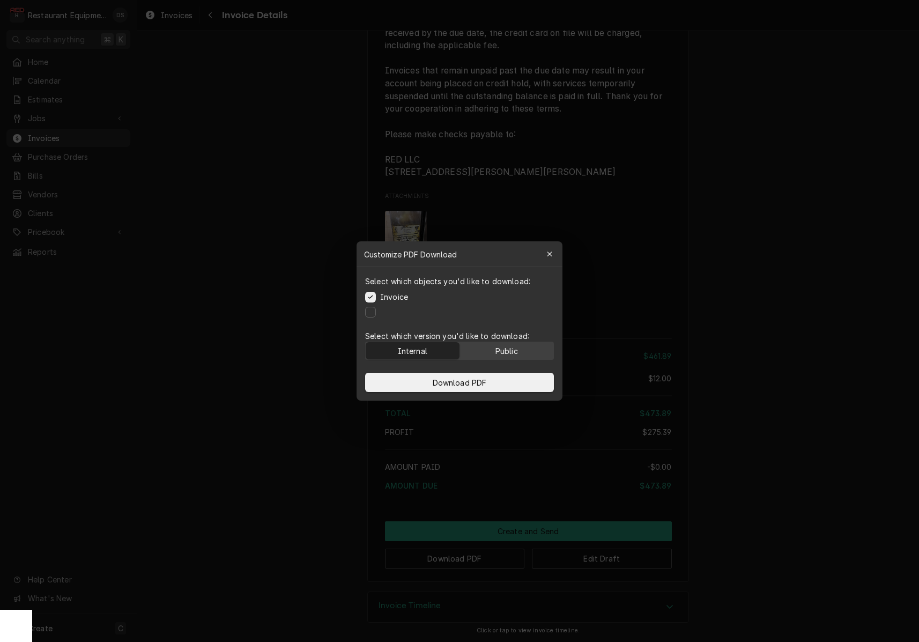
click at [498, 348] on div "Public" at bounding box center [507, 350] width 23 height 11
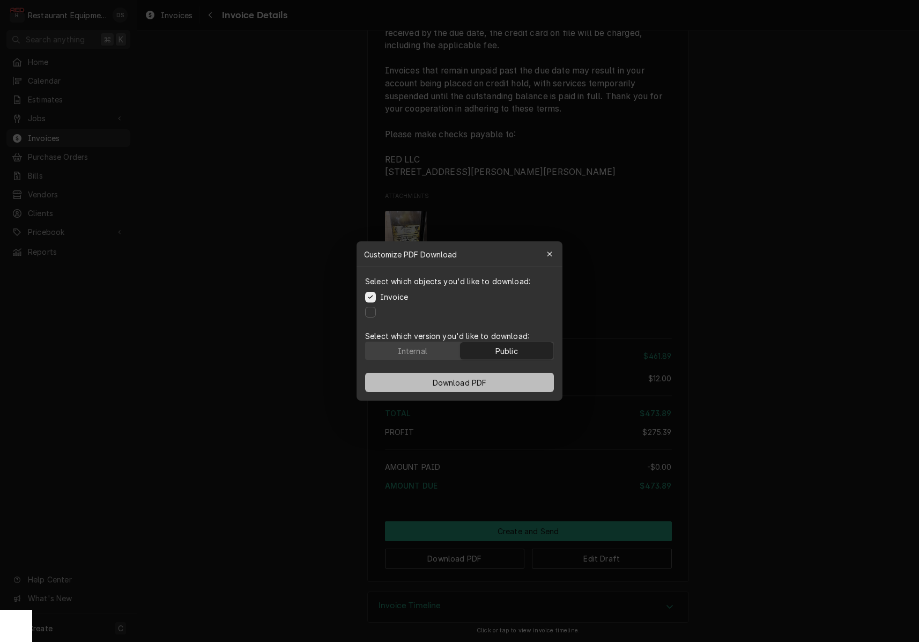
click at [493, 378] on button "Download PDF" at bounding box center [459, 382] width 189 height 19
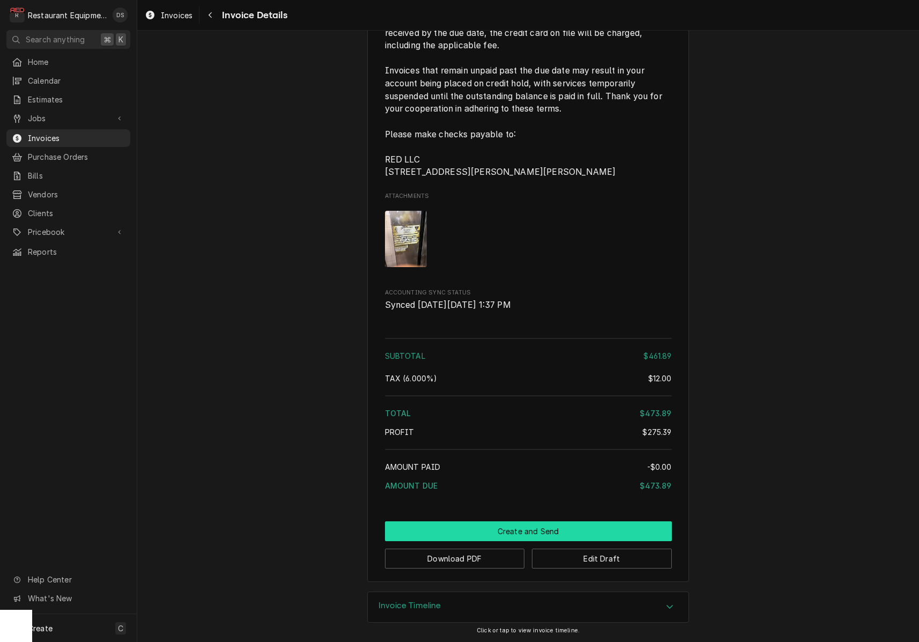
click at [514, 532] on button "Create and Send" at bounding box center [528, 531] width 287 height 20
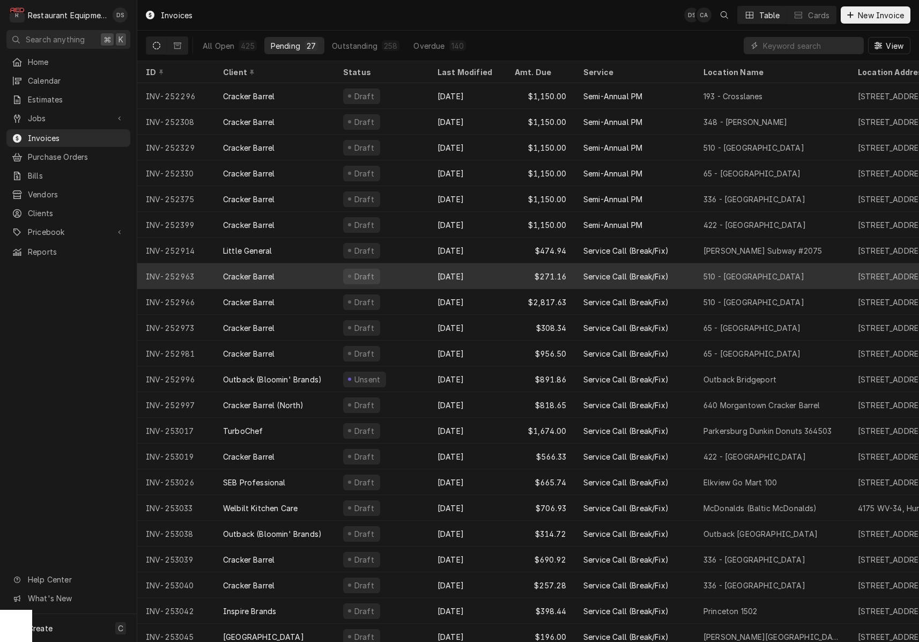
click at [501, 270] on div "[DATE]" at bounding box center [467, 276] width 77 height 26
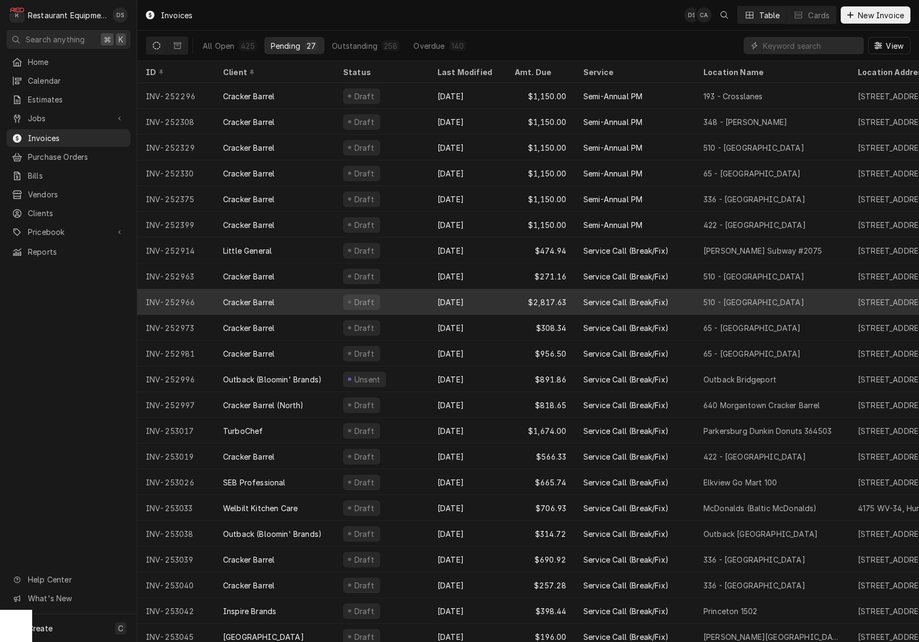
click at [500, 298] on div "Sep 29" at bounding box center [467, 302] width 77 height 26
click at [502, 304] on div "Sep 29" at bounding box center [467, 302] width 77 height 26
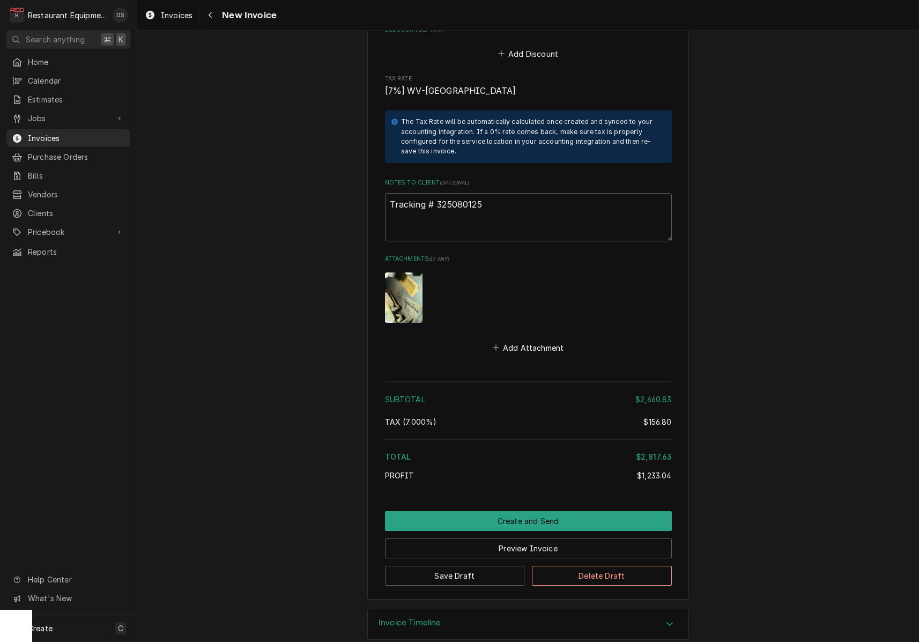
scroll to position [3052, 0]
drag, startPoint x: 489, startPoint y: 187, endPoint x: 438, endPoint y: 188, distance: 51.5
click at [438, 194] on textarea "Tracking # 325080125" at bounding box center [528, 218] width 287 height 48
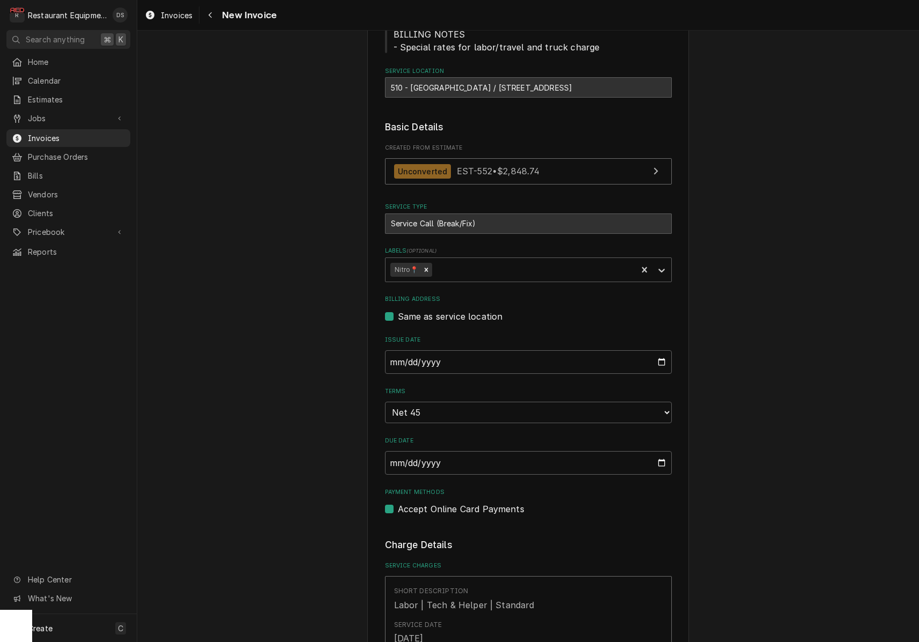
scroll to position [143, 0]
click at [437, 358] on input "2025-09-29" at bounding box center [528, 361] width 287 height 24
type input "2025-09-30"
drag, startPoint x: 829, startPoint y: 388, endPoint x: 764, endPoint y: 388, distance: 64.4
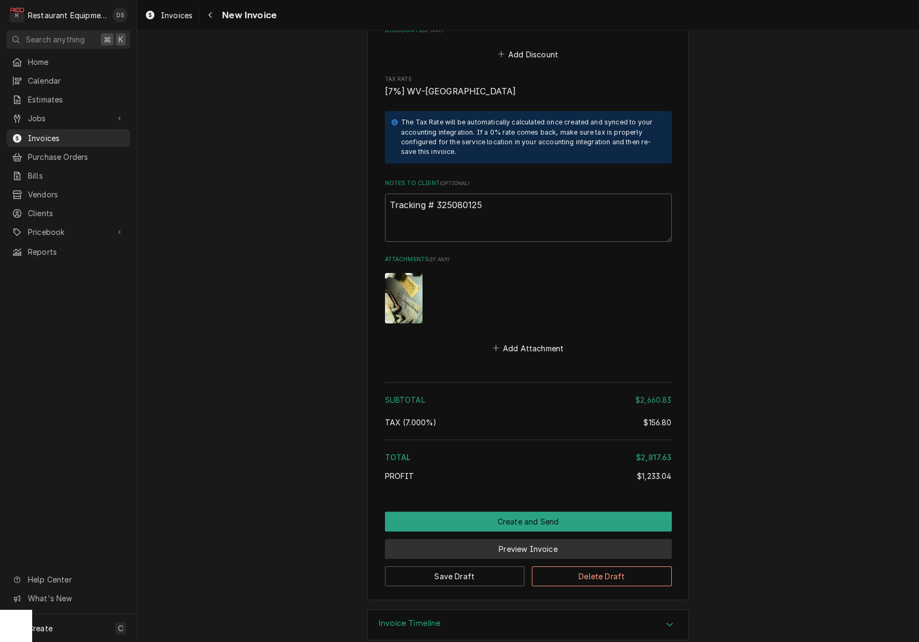
click at [499, 539] on button "Preview Invoice" at bounding box center [528, 549] width 287 height 20
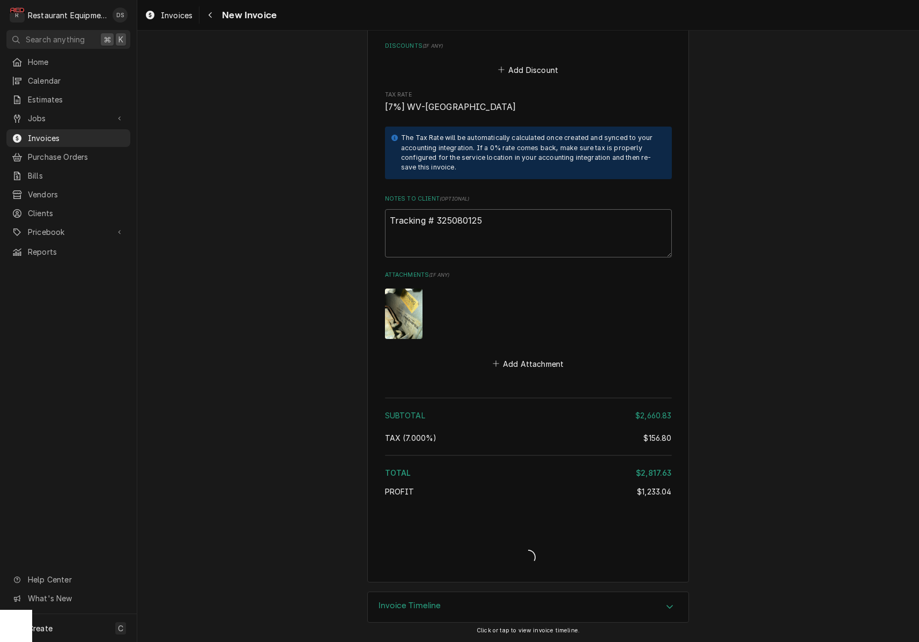
scroll to position [3019, 0]
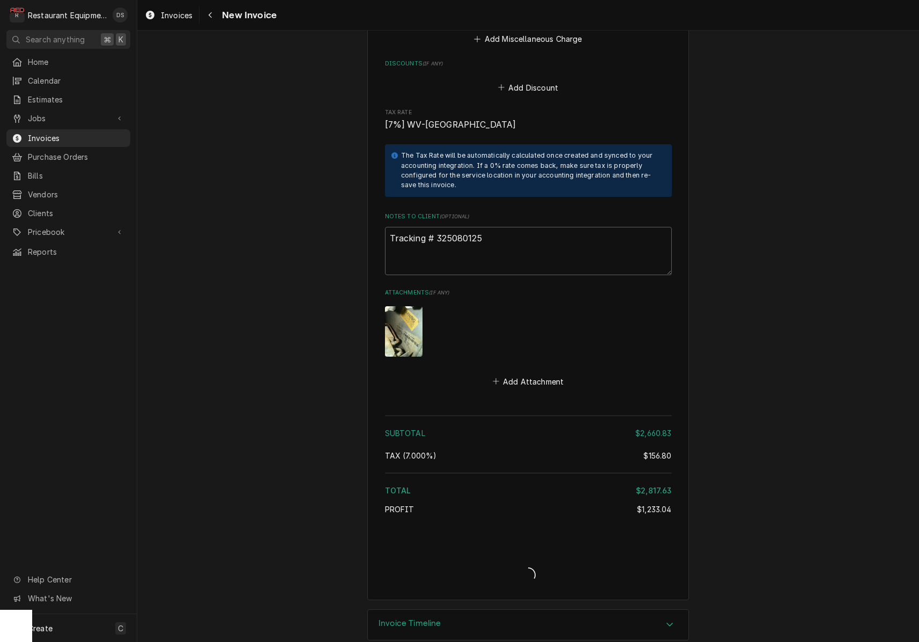
type textarea "x"
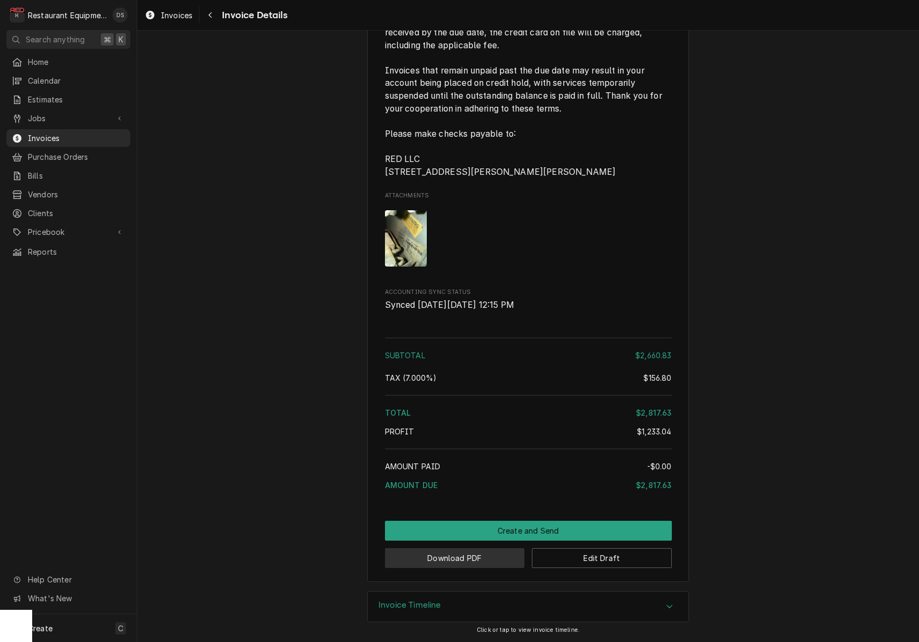
click at [474, 556] on button "Download PDF" at bounding box center [455, 558] width 140 height 20
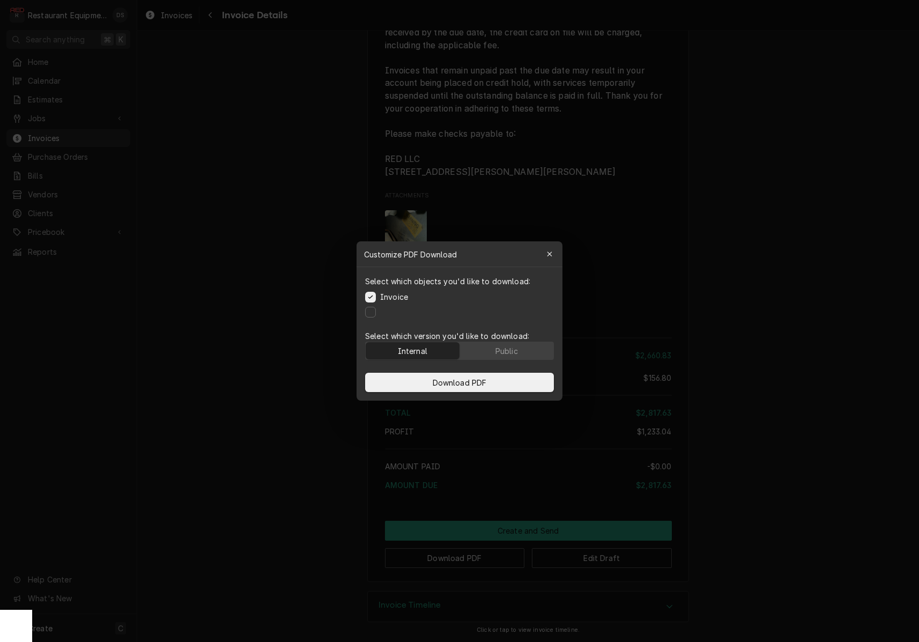
drag, startPoint x: 521, startPoint y: 350, endPoint x: 515, endPoint y: 362, distance: 13.0
click at [519, 351] on button "Public" at bounding box center [507, 350] width 94 height 17
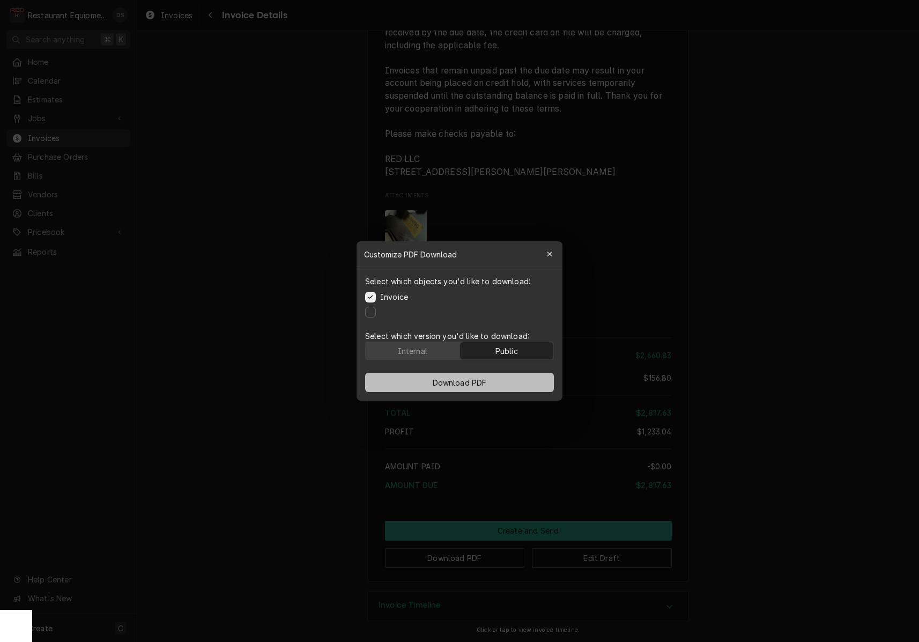
click at [508, 379] on button "Download PDF" at bounding box center [459, 382] width 189 height 19
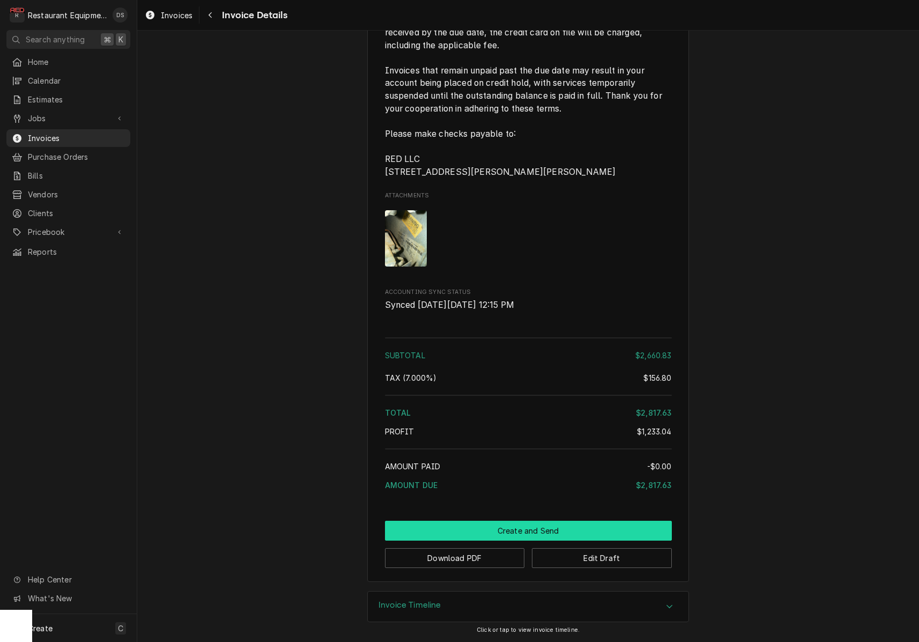
click at [490, 533] on button "Create and Send" at bounding box center [528, 531] width 287 height 20
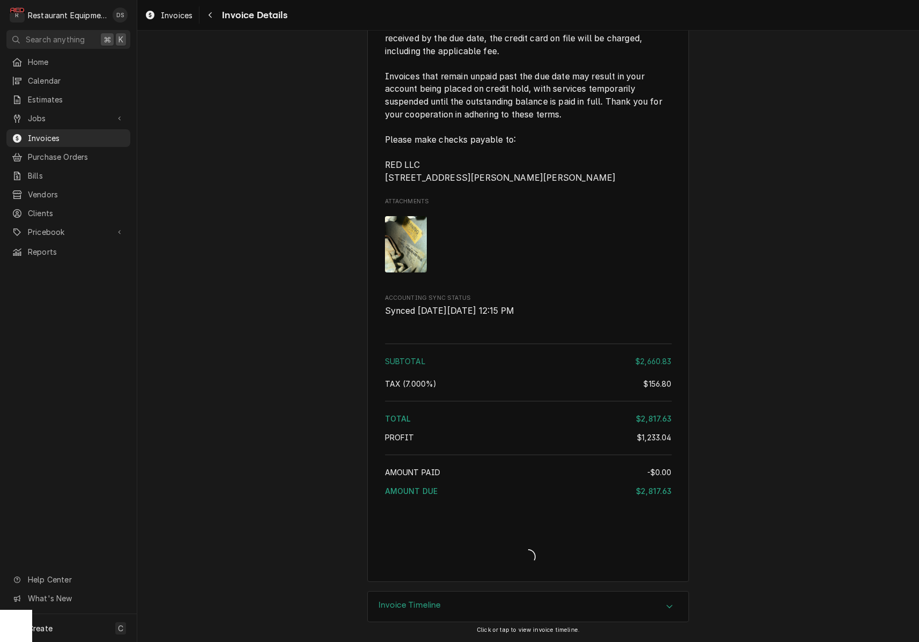
scroll to position [2800, 0]
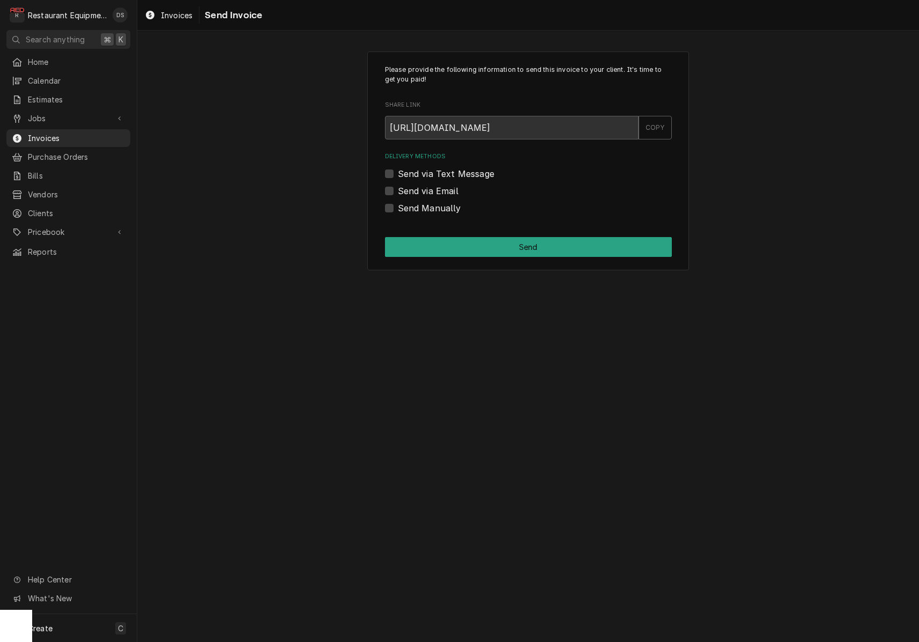
drag, startPoint x: 389, startPoint y: 206, endPoint x: 402, endPoint y: 220, distance: 19.3
click at [398, 206] on label "Send Manually" at bounding box center [429, 208] width 63 height 13
click at [398, 206] on input "Send Manually" at bounding box center [541, 214] width 287 height 24
checkbox input "true"
drag, startPoint x: 448, startPoint y: 229, endPoint x: 453, endPoint y: 239, distance: 11.1
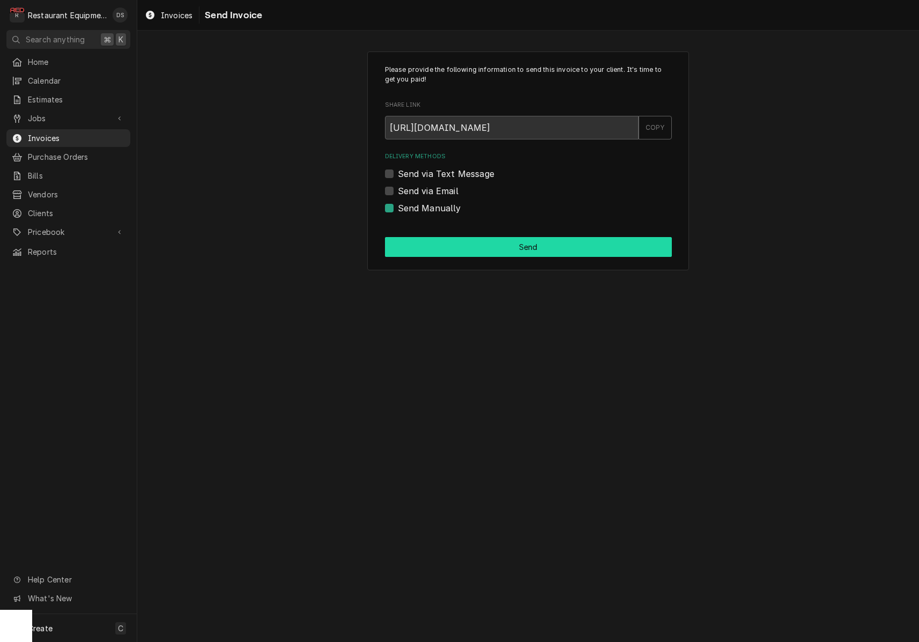
click at [448, 231] on div "Please provide the following information to send this invoice to your client. I…" at bounding box center [528, 160] width 322 height 219
click at [452, 239] on button "Send" at bounding box center [528, 247] width 287 height 20
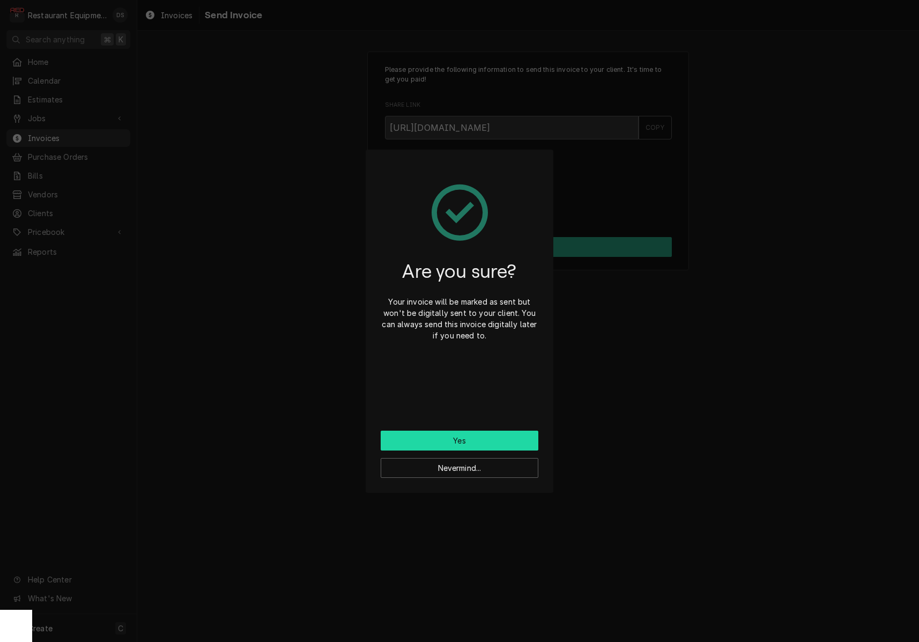
click at [471, 432] on button "Yes" at bounding box center [460, 441] width 158 height 20
